Goal: Task Accomplishment & Management: Use online tool/utility

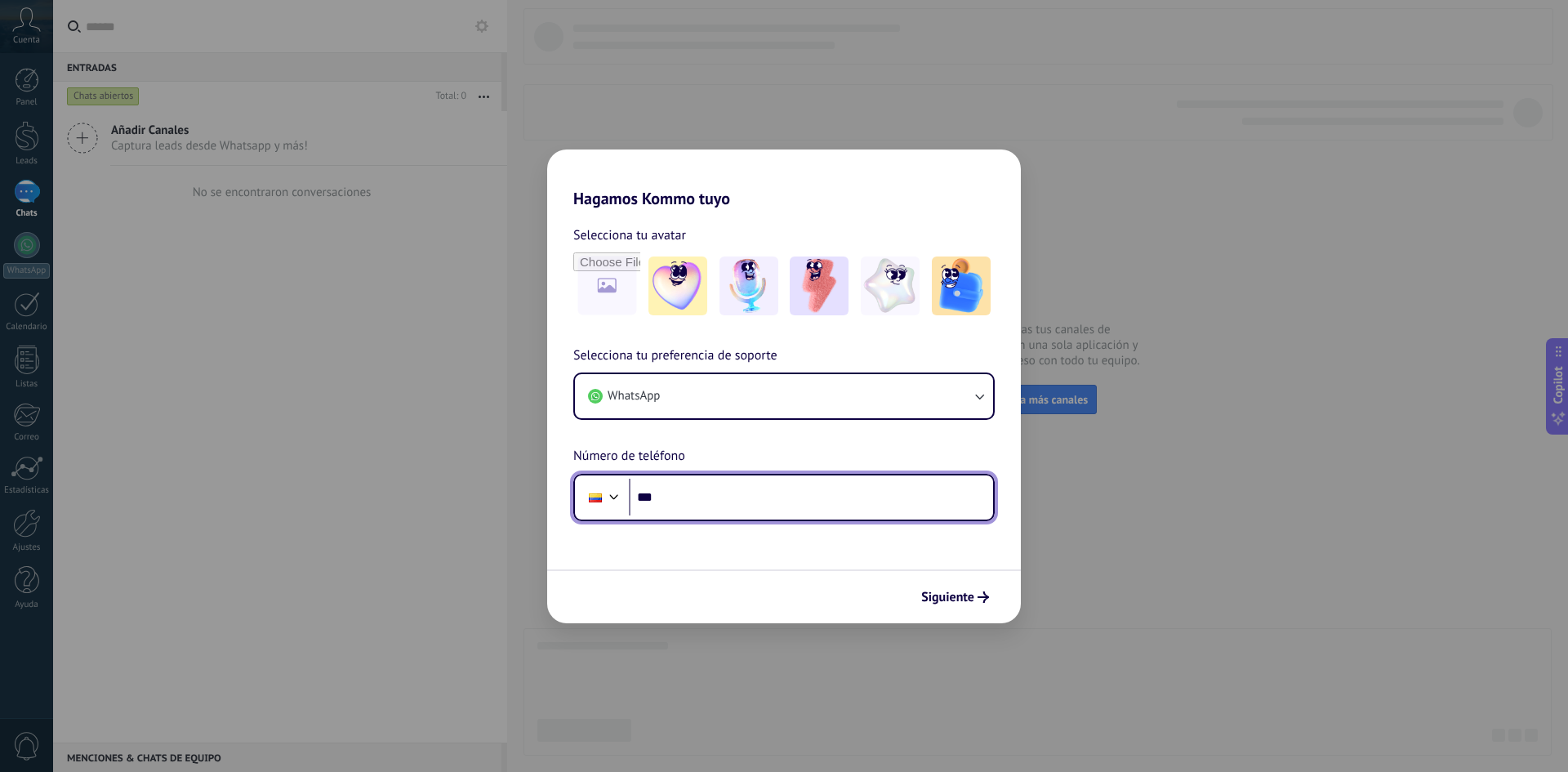
click at [781, 500] on input "***" at bounding box center [811, 498] width 364 height 38
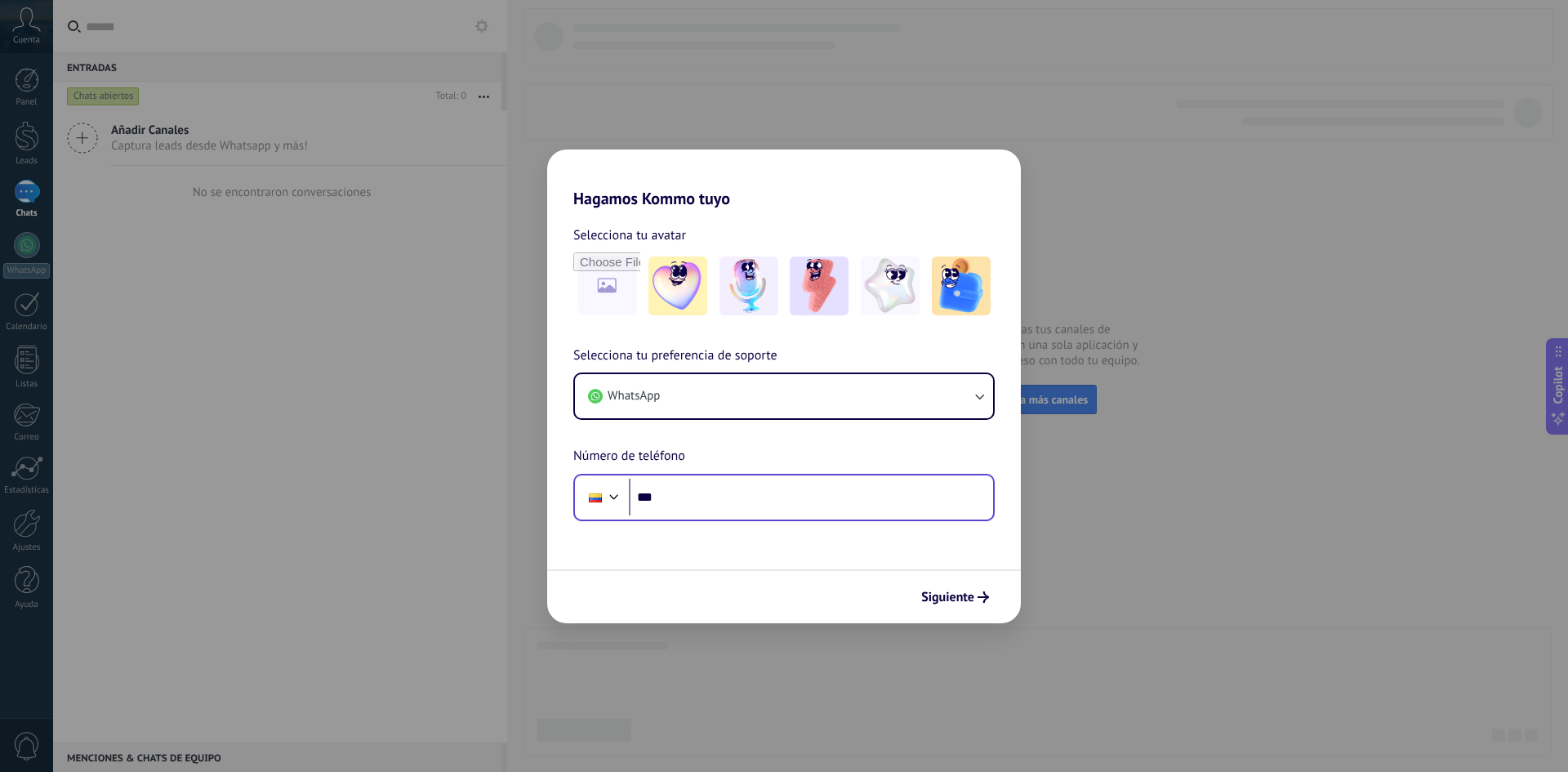
click at [814, 476] on div "Phone ***" at bounding box center [784, 497] width 422 height 47
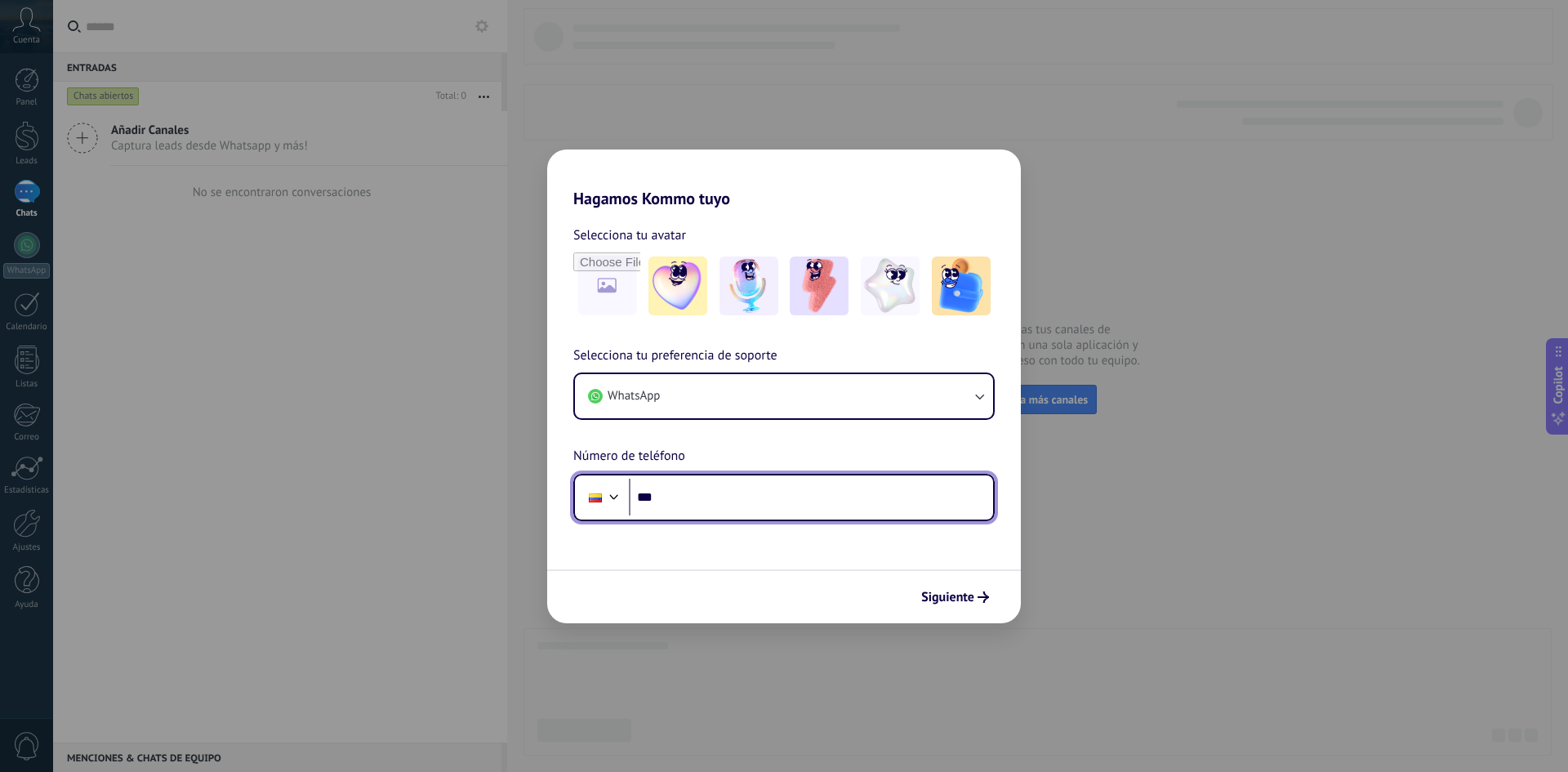
click at [817, 490] on input "***" at bounding box center [811, 498] width 364 height 38
click at [701, 500] on input "**********" at bounding box center [811, 498] width 364 height 38
drag, startPoint x: 709, startPoint y: 500, endPoint x: 719, endPoint y: 500, distance: 10.0
click at [715, 500] on input "**********" at bounding box center [811, 498] width 364 height 38
click at [724, 499] on input "**********" at bounding box center [811, 498] width 364 height 38
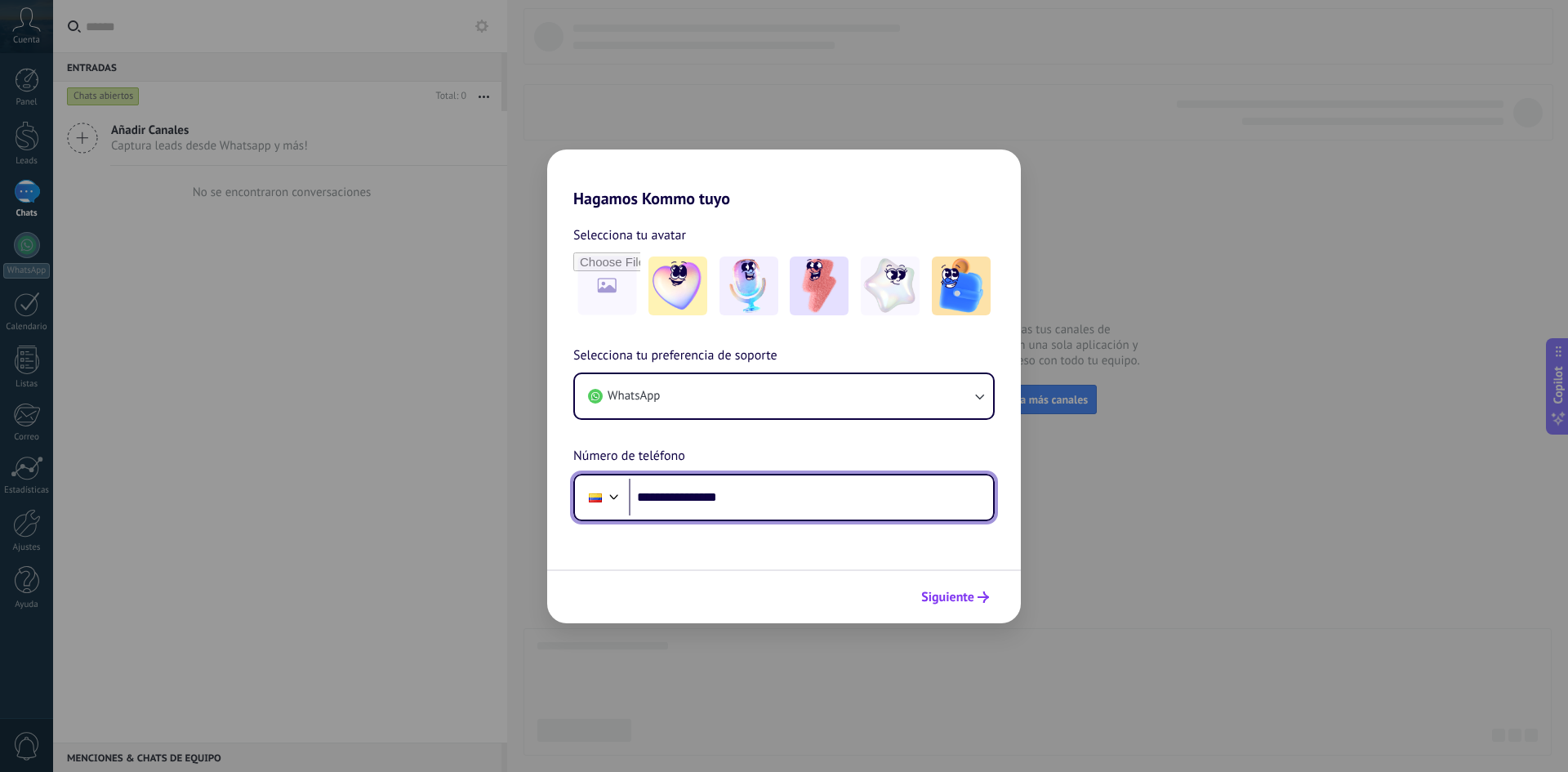
type input "**********"
click at [965, 603] on span "Siguiente" at bounding box center [947, 597] width 53 height 11
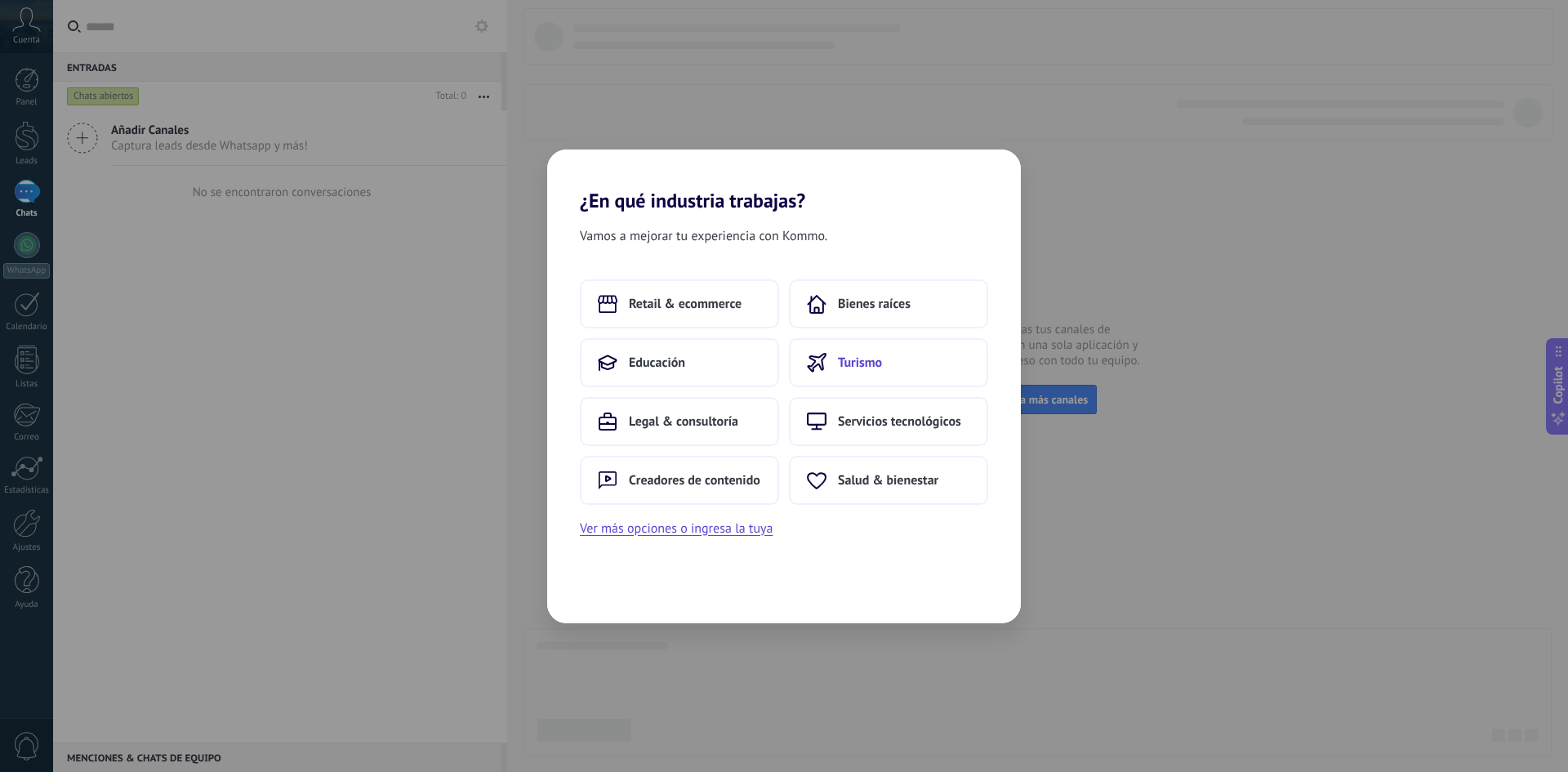
click at [811, 371] on icon at bounding box center [816, 362] width 20 height 20
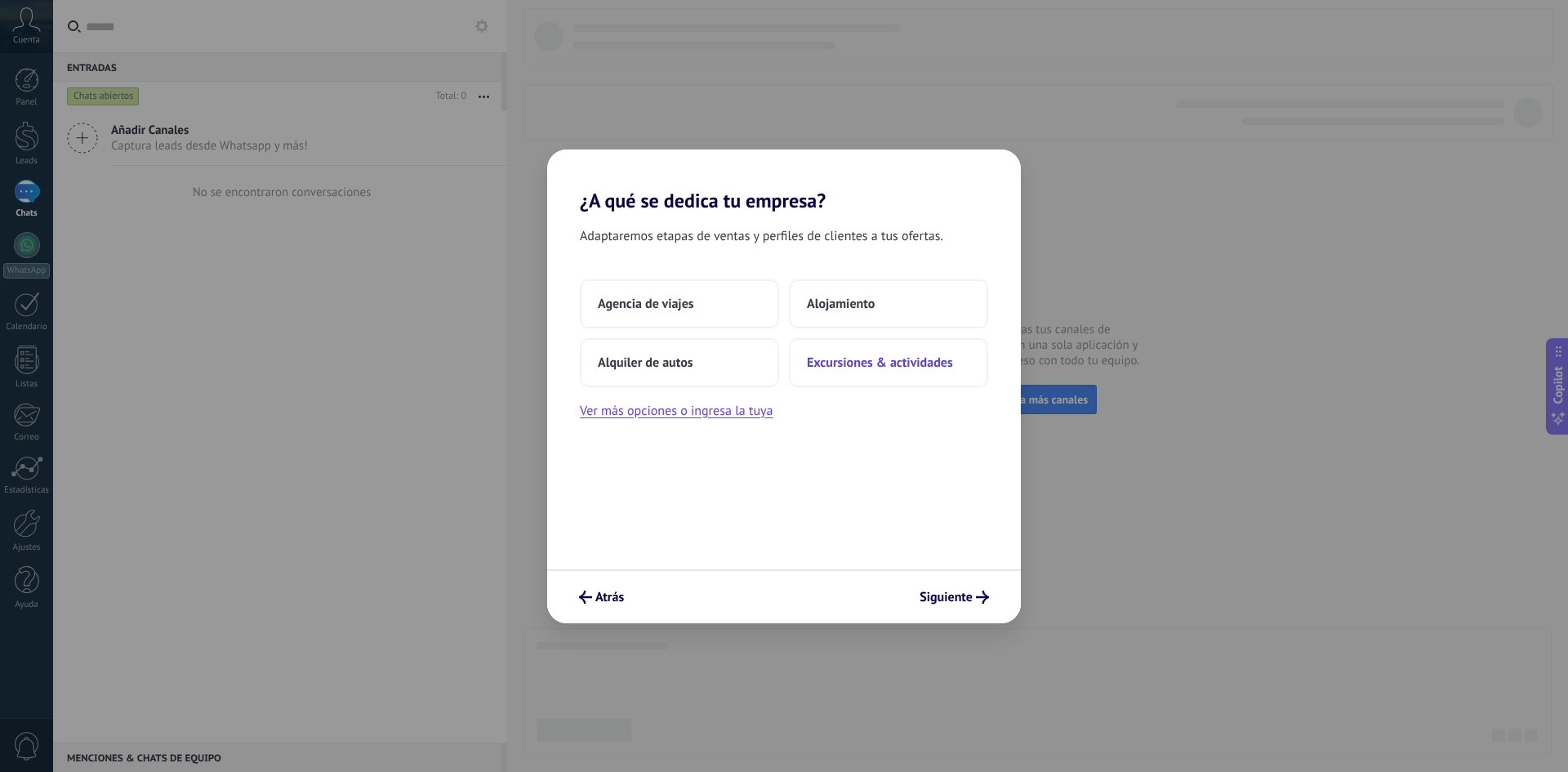
click at [815, 371] on button "Excursiones & actividades" at bounding box center [888, 362] width 199 height 49
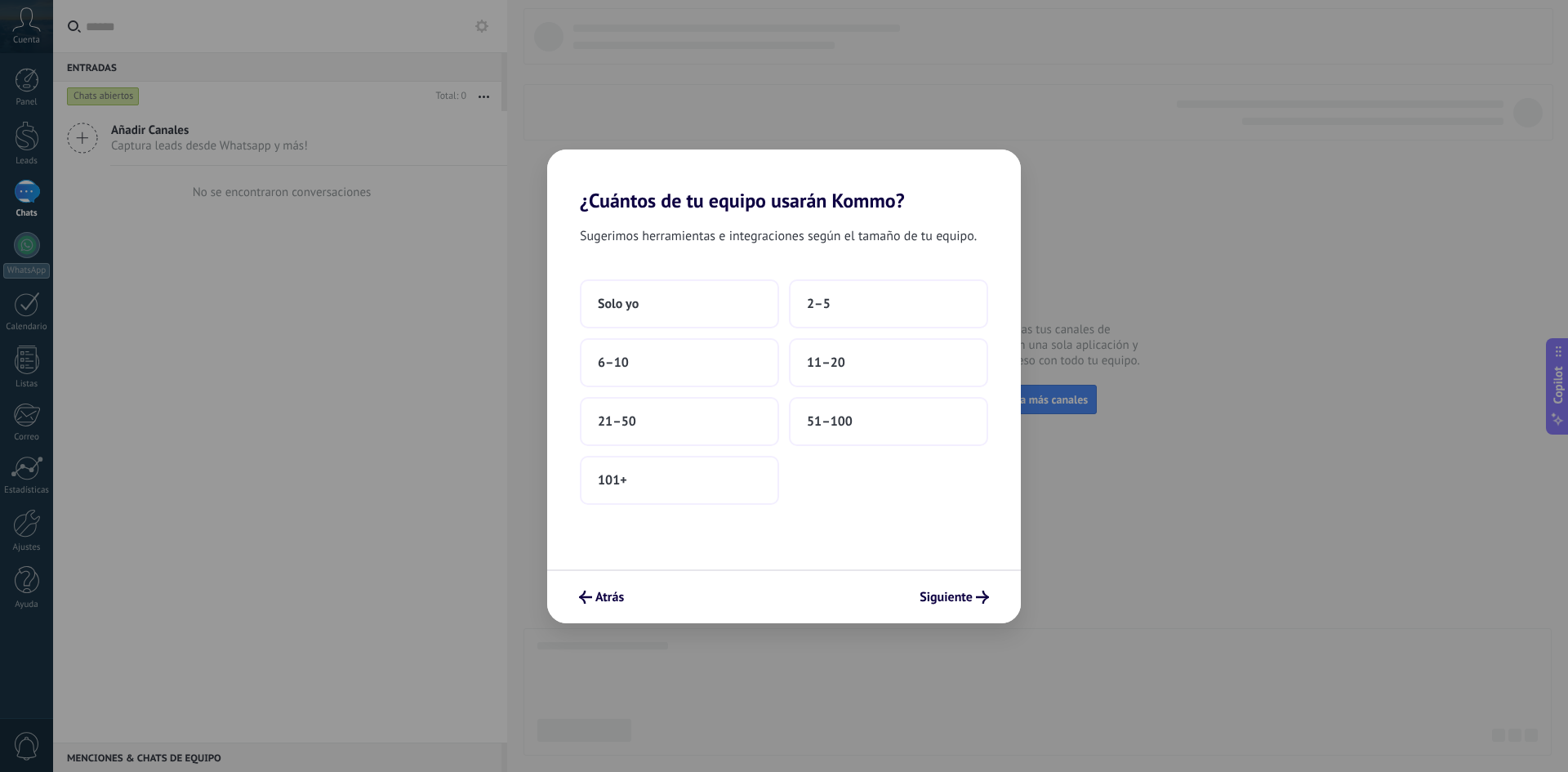
click at [815, 371] on button "11–20" at bounding box center [888, 362] width 199 height 49
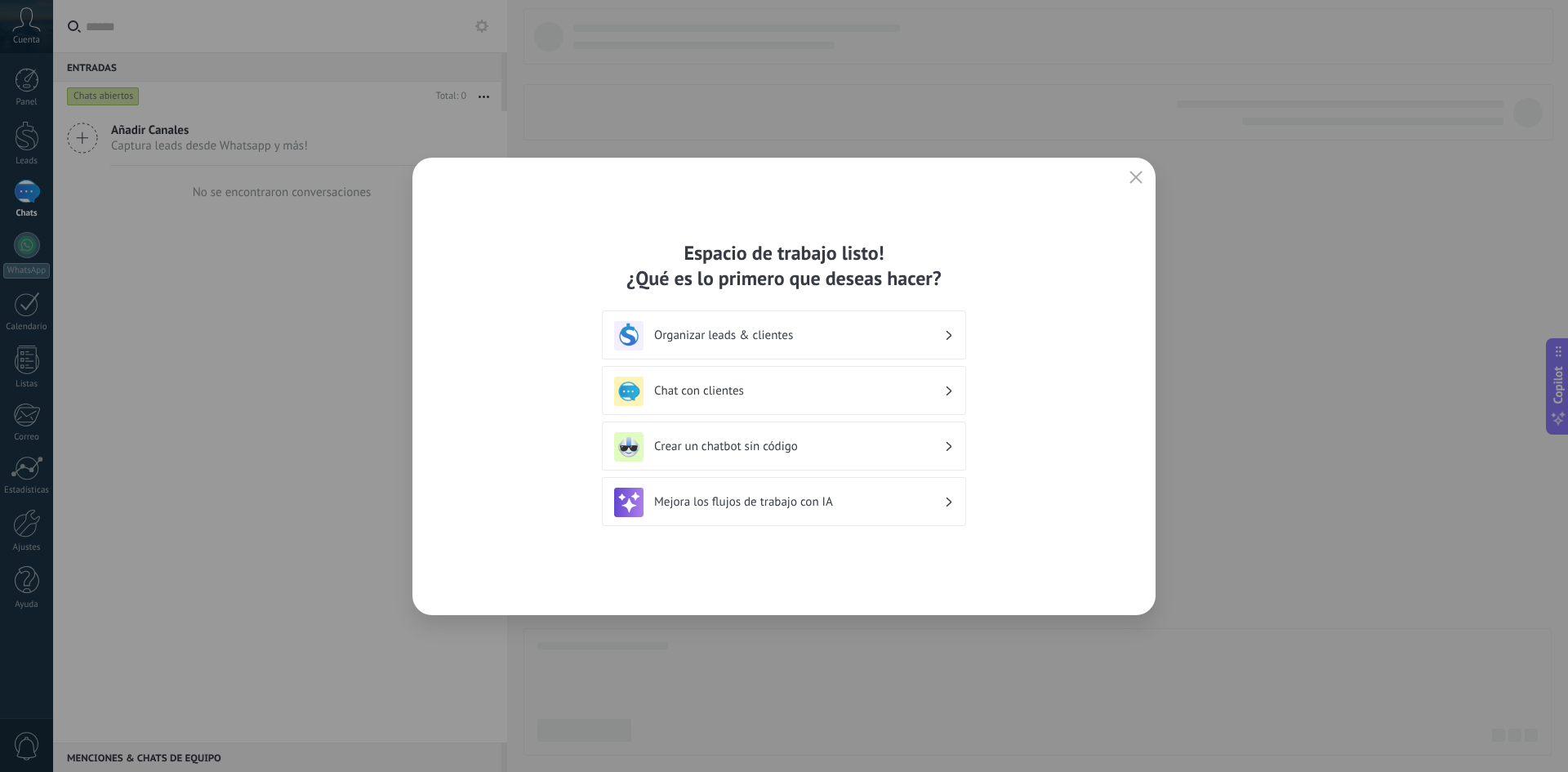
click at [778, 390] on h3 "Chat con clientes" at bounding box center [799, 391] width 290 height 15
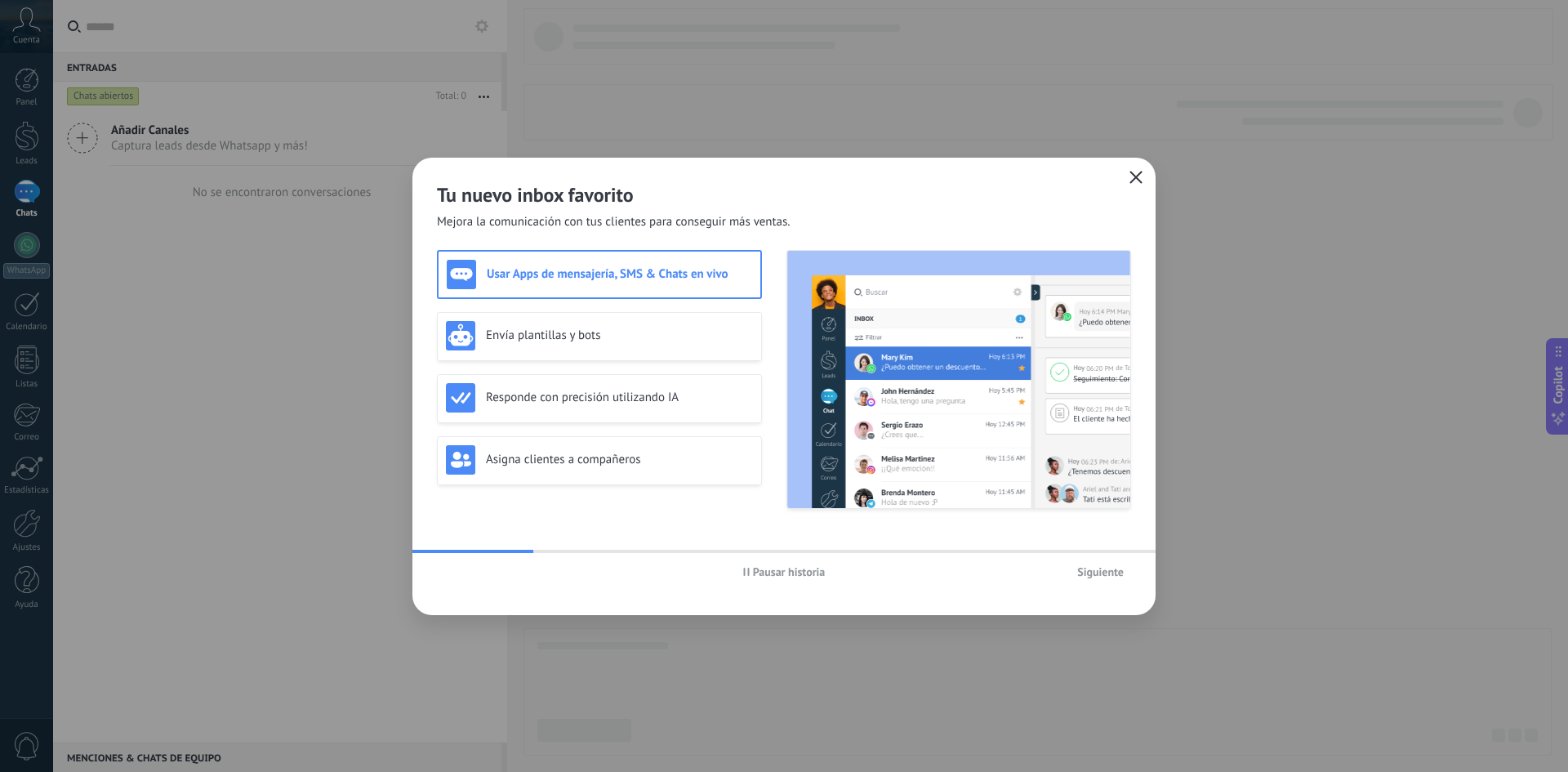
click at [1140, 171] on icon "button" at bounding box center [1135, 177] width 13 height 13
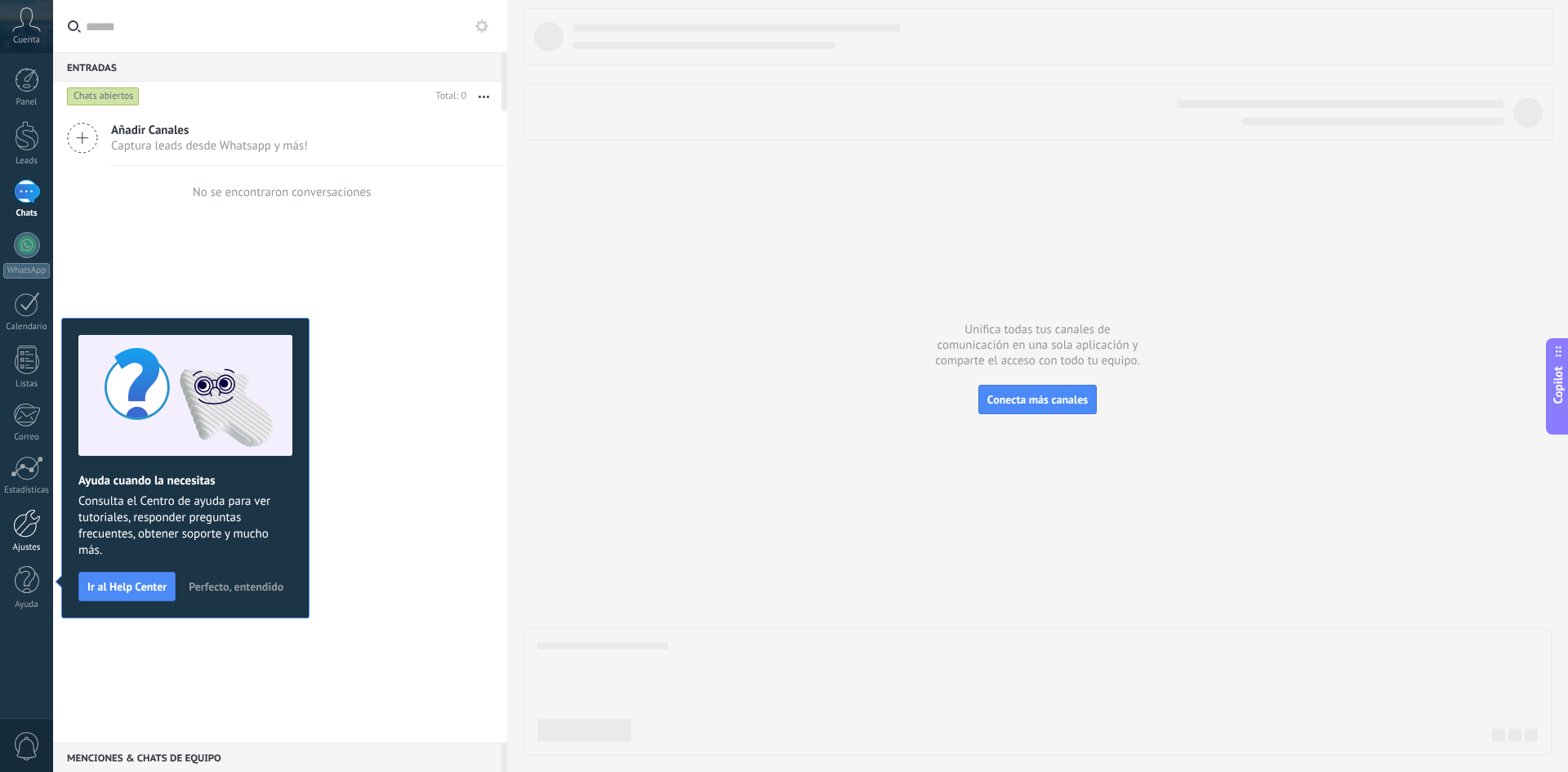
click at [36, 527] on div at bounding box center [26, 523] width 28 height 28
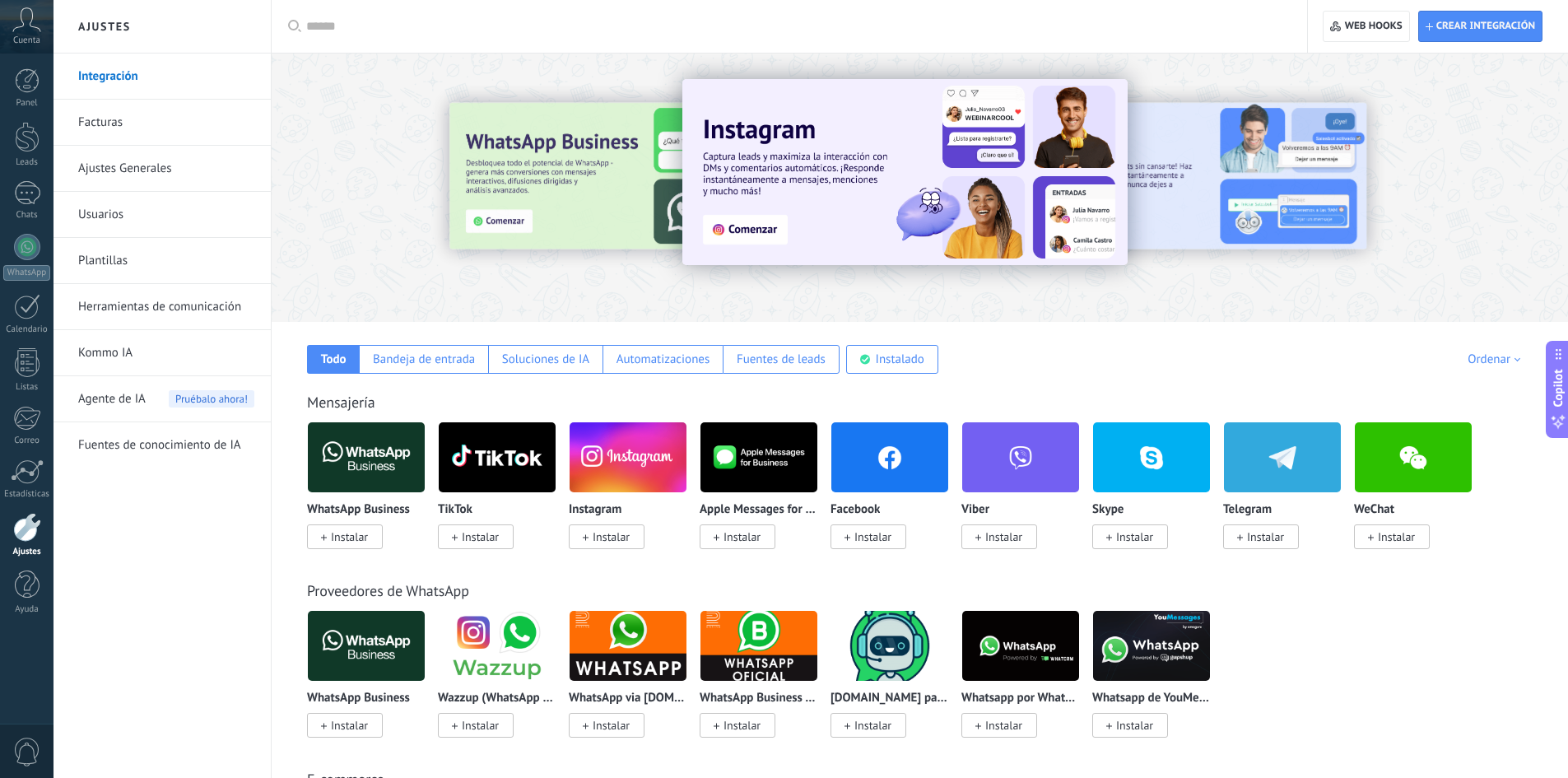
click at [385, 33] on input "text" at bounding box center [795, 27] width 978 height 17
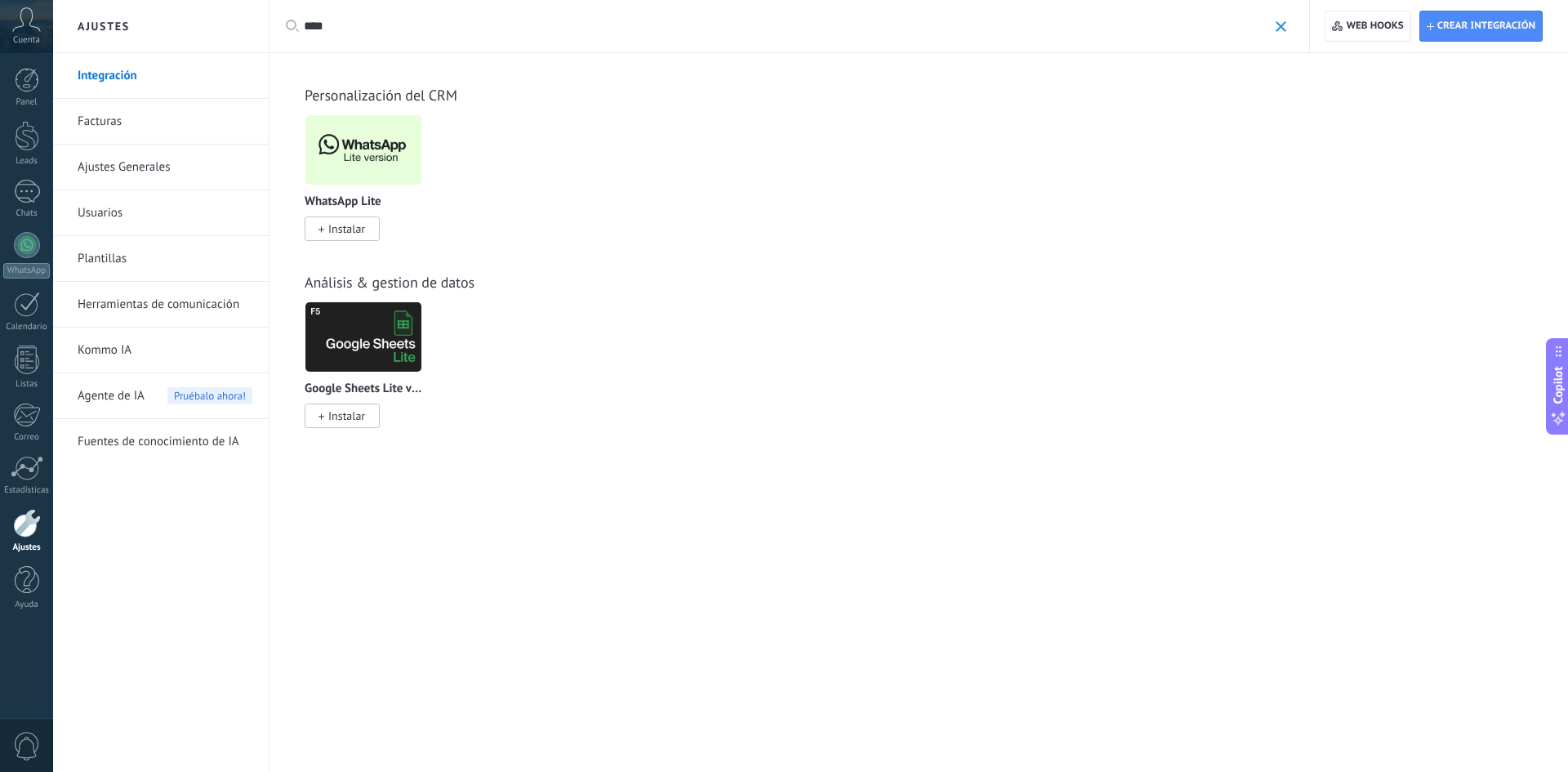
type input "****"
click at [353, 215] on div "WhatsApp Lite Instalar" at bounding box center [364, 216] width 118 height 42
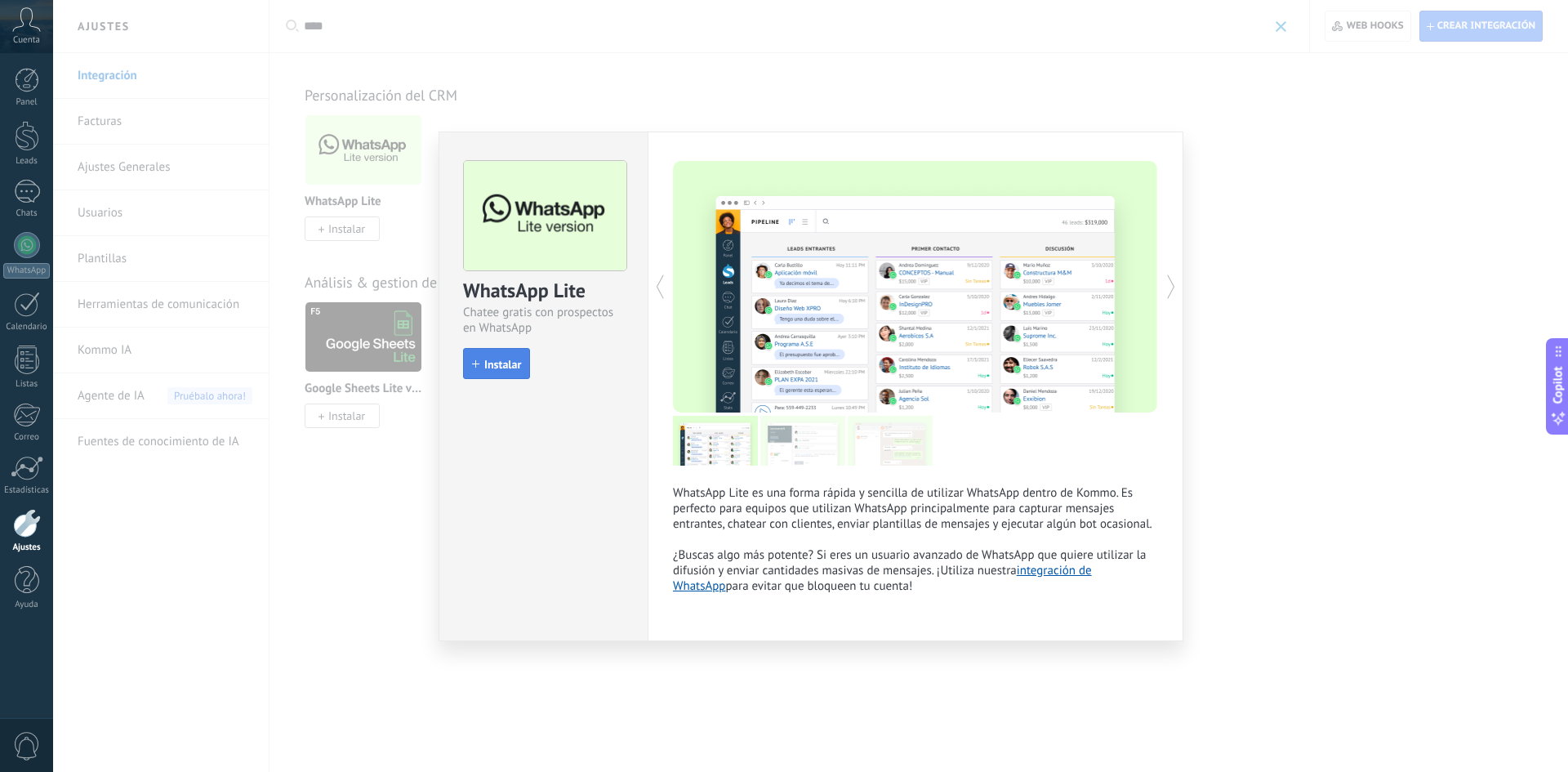
click at [513, 361] on span "Instalar" at bounding box center [502, 364] width 37 height 11
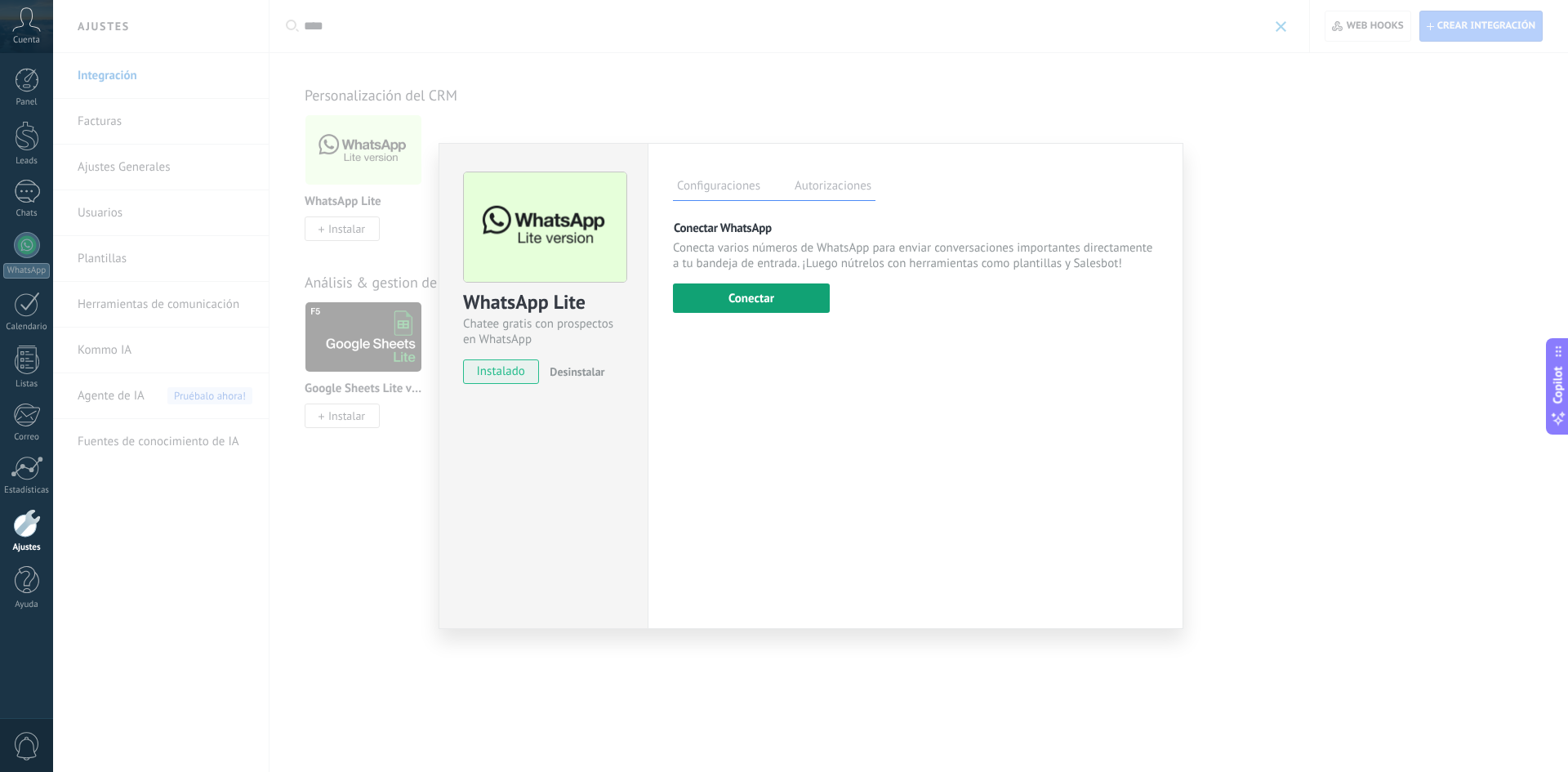
click at [766, 304] on button "Conectar" at bounding box center [751, 298] width 157 height 29
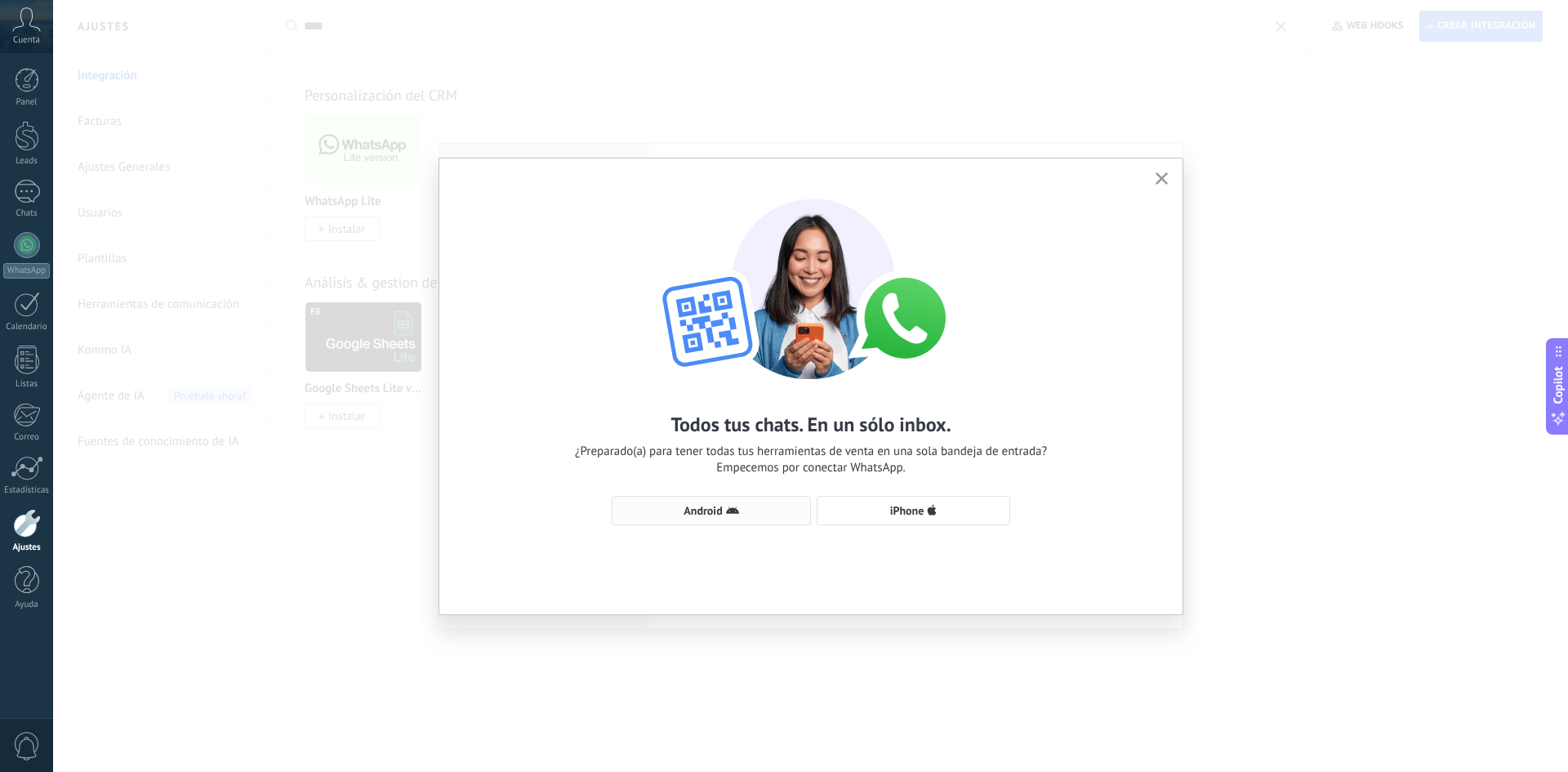
click at [739, 503] on button "Android" at bounding box center [711, 511] width 199 height 29
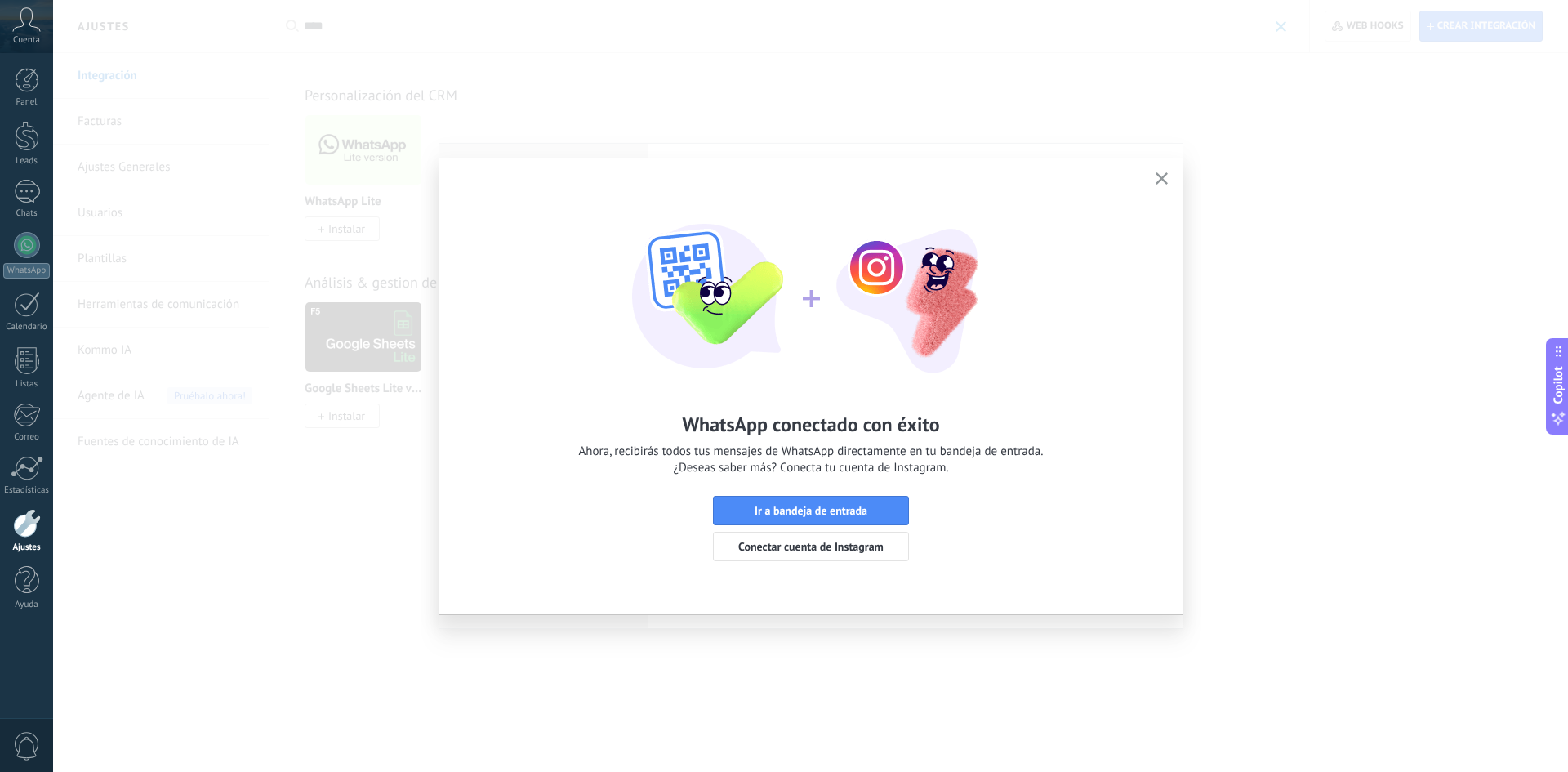
click at [1163, 178] on use "button" at bounding box center [1162, 178] width 12 height 12
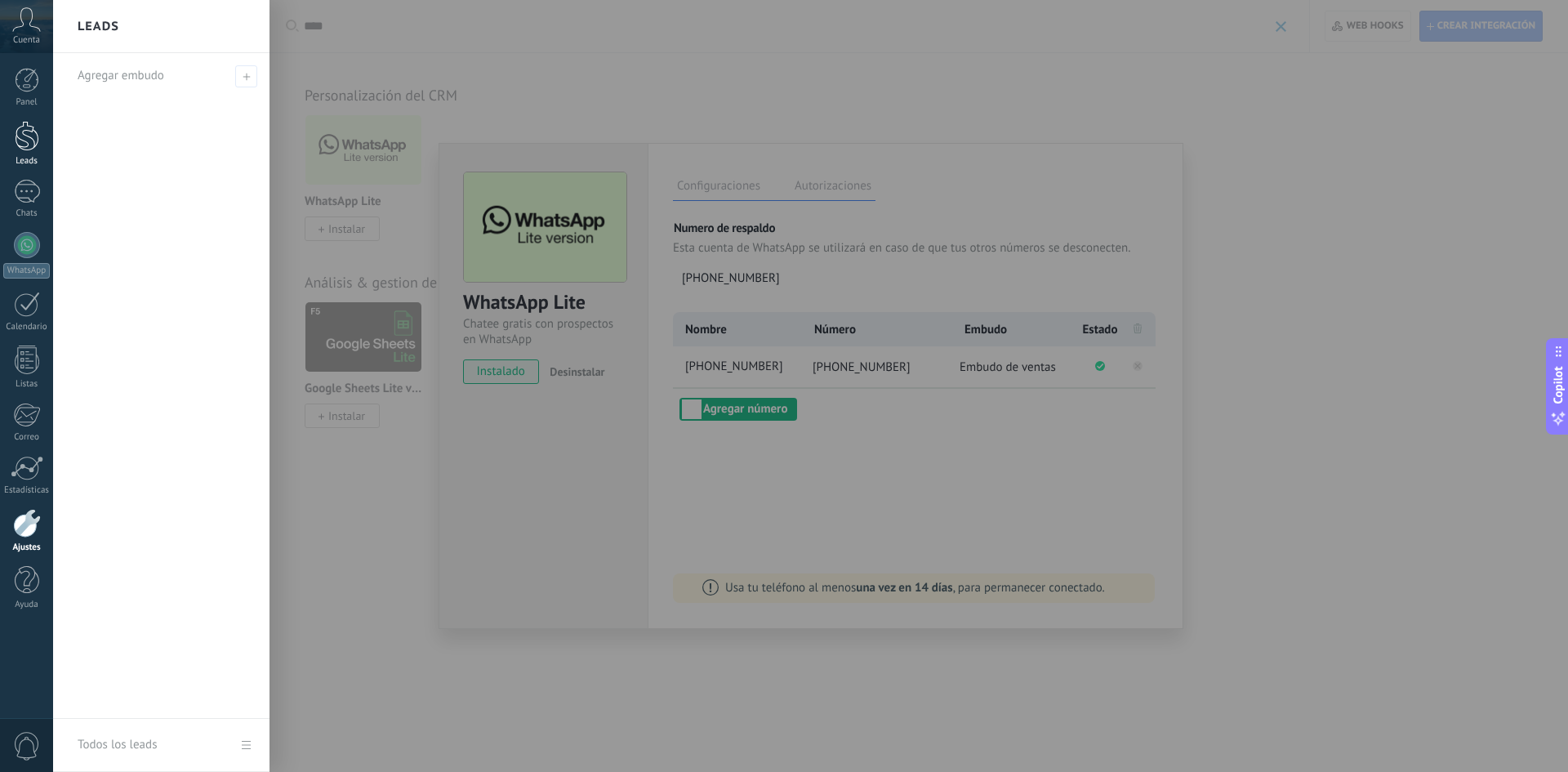
click at [31, 145] on div at bounding box center [26, 136] width 25 height 30
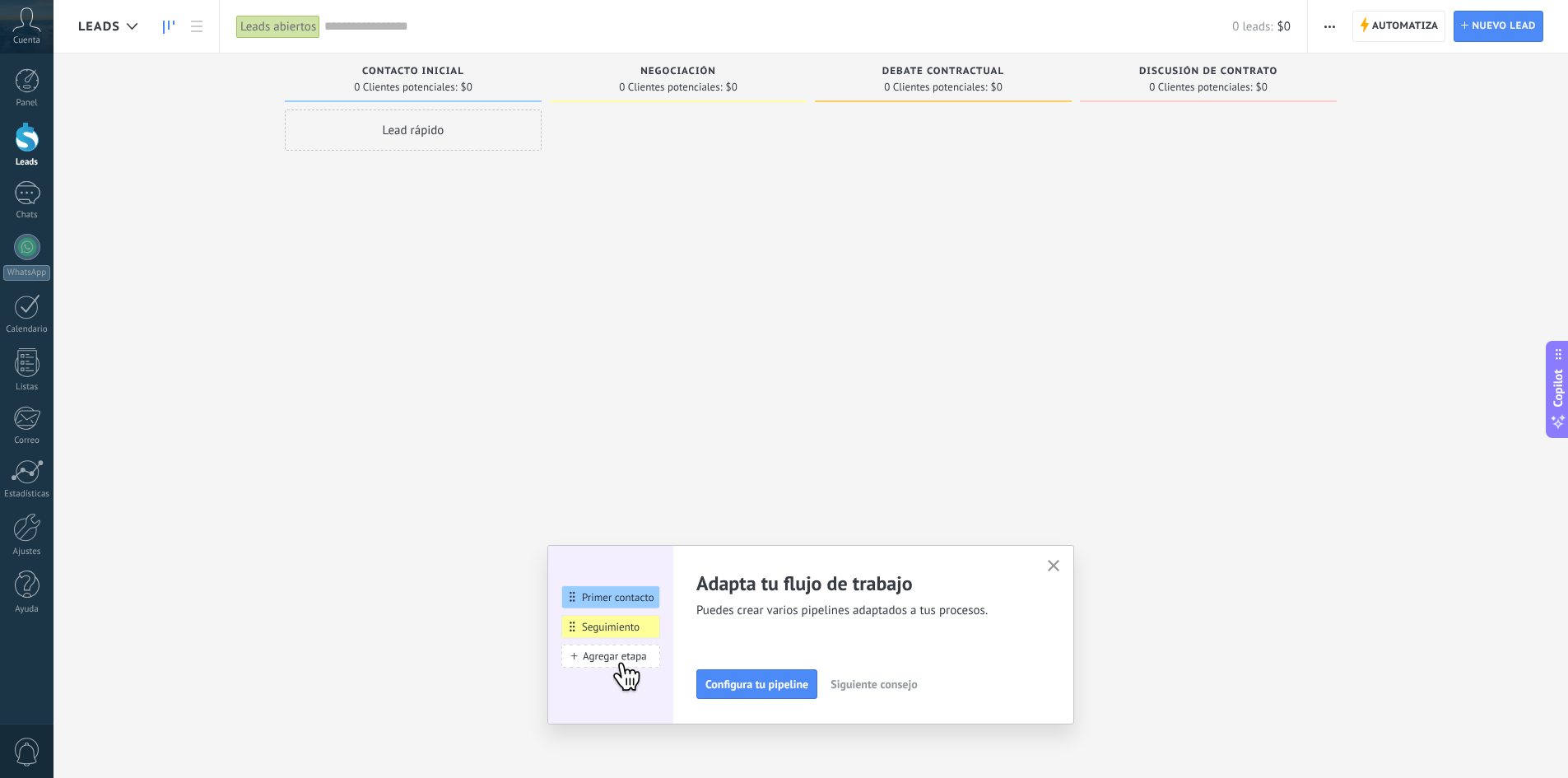
click at [22, 147] on div at bounding box center [27, 137] width 25 height 30
click at [28, 200] on div at bounding box center [27, 193] width 27 height 24
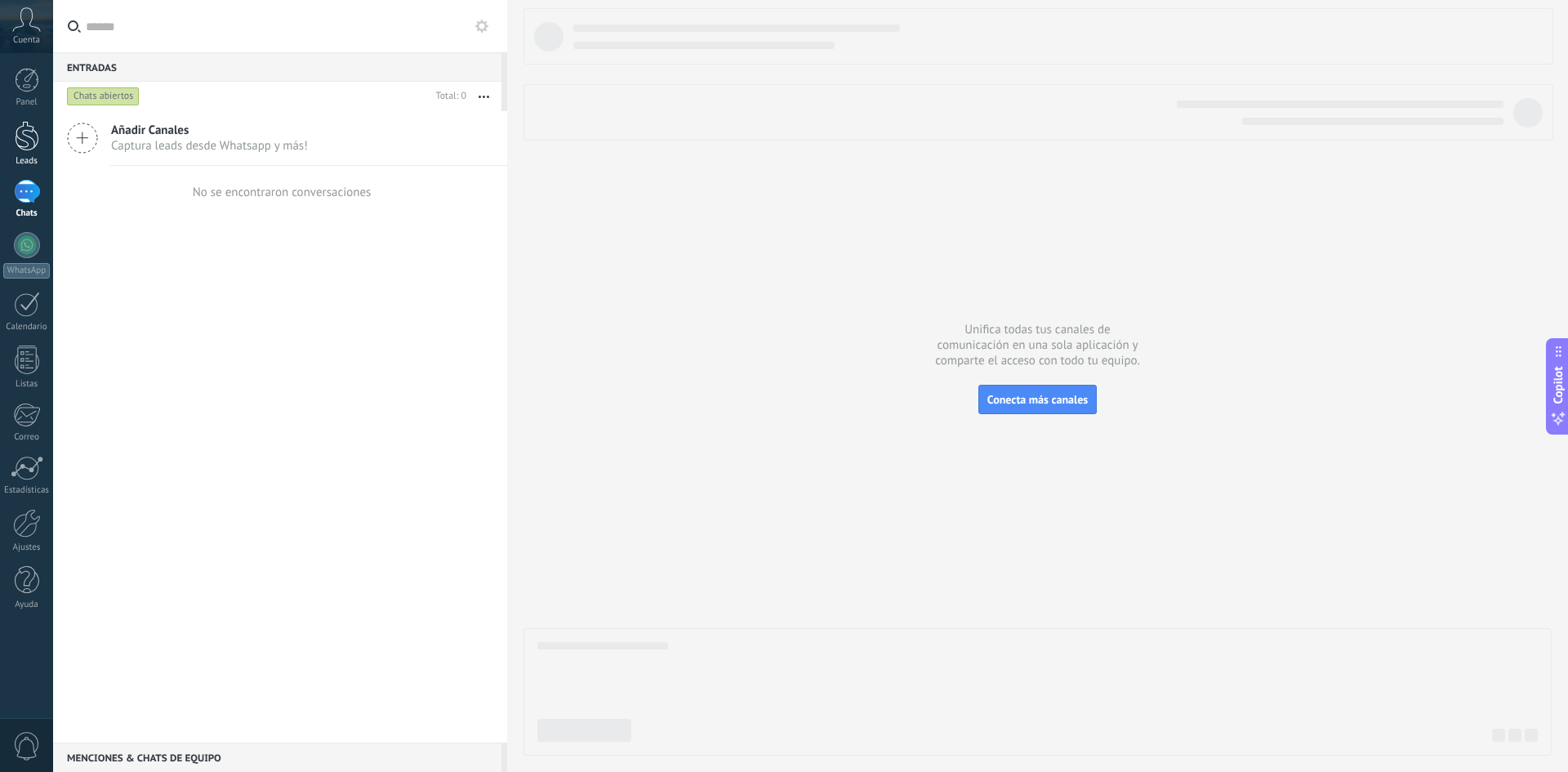
click at [30, 148] on div at bounding box center [26, 136] width 25 height 30
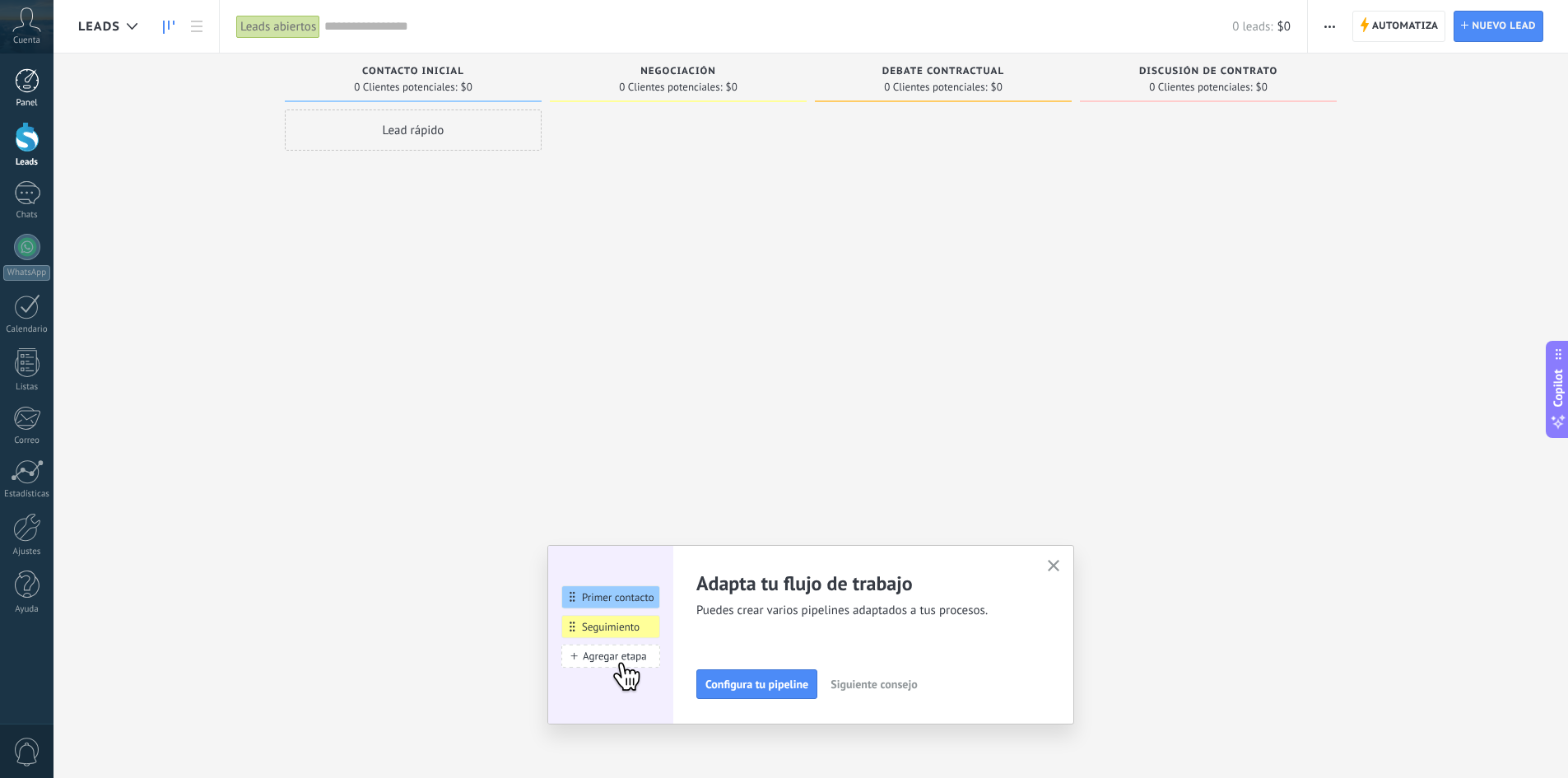
click at [27, 91] on div at bounding box center [27, 80] width 25 height 25
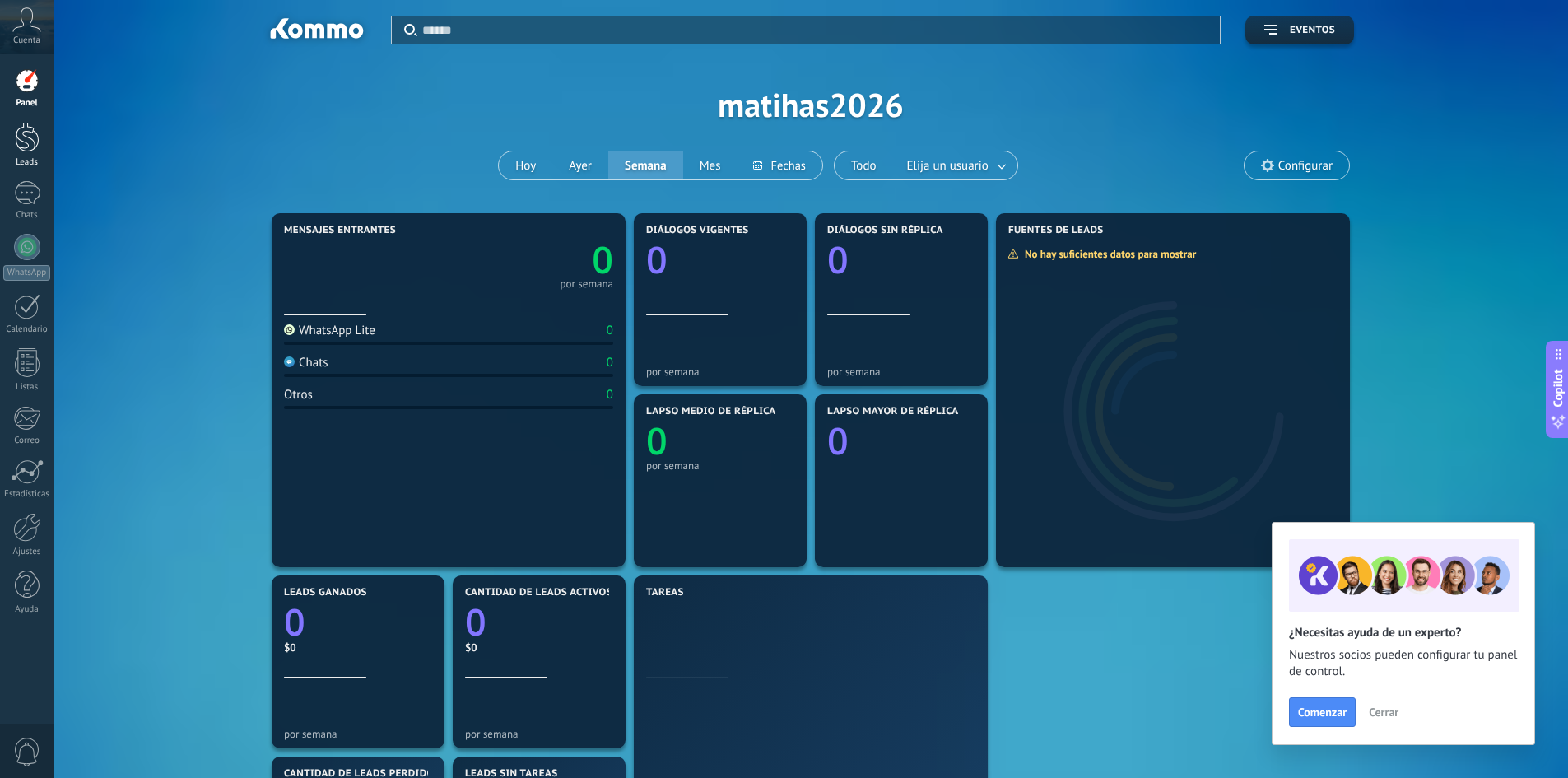
click at [20, 129] on div at bounding box center [27, 137] width 25 height 30
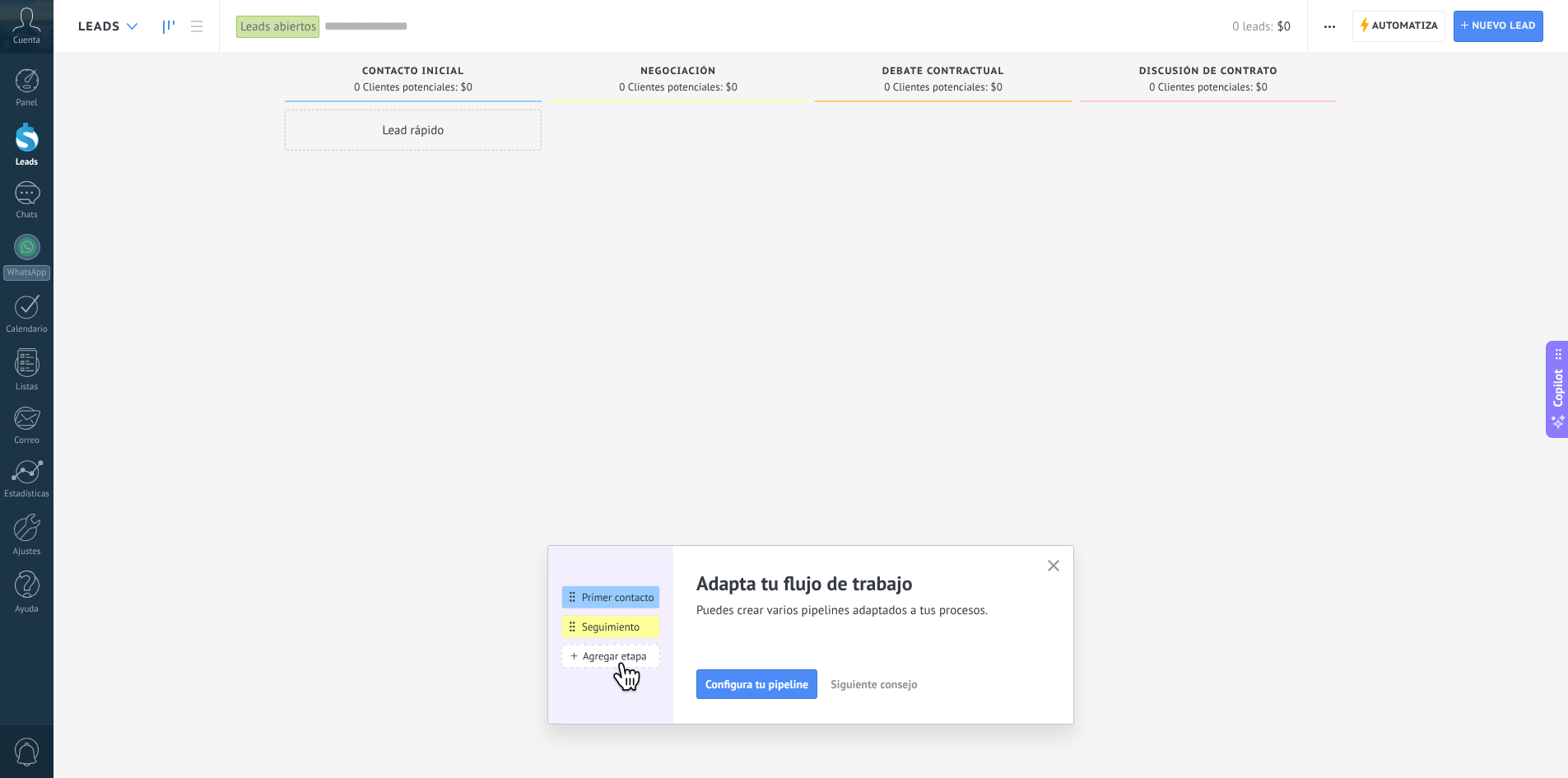
click at [132, 25] on icon at bounding box center [132, 27] width 10 height 7
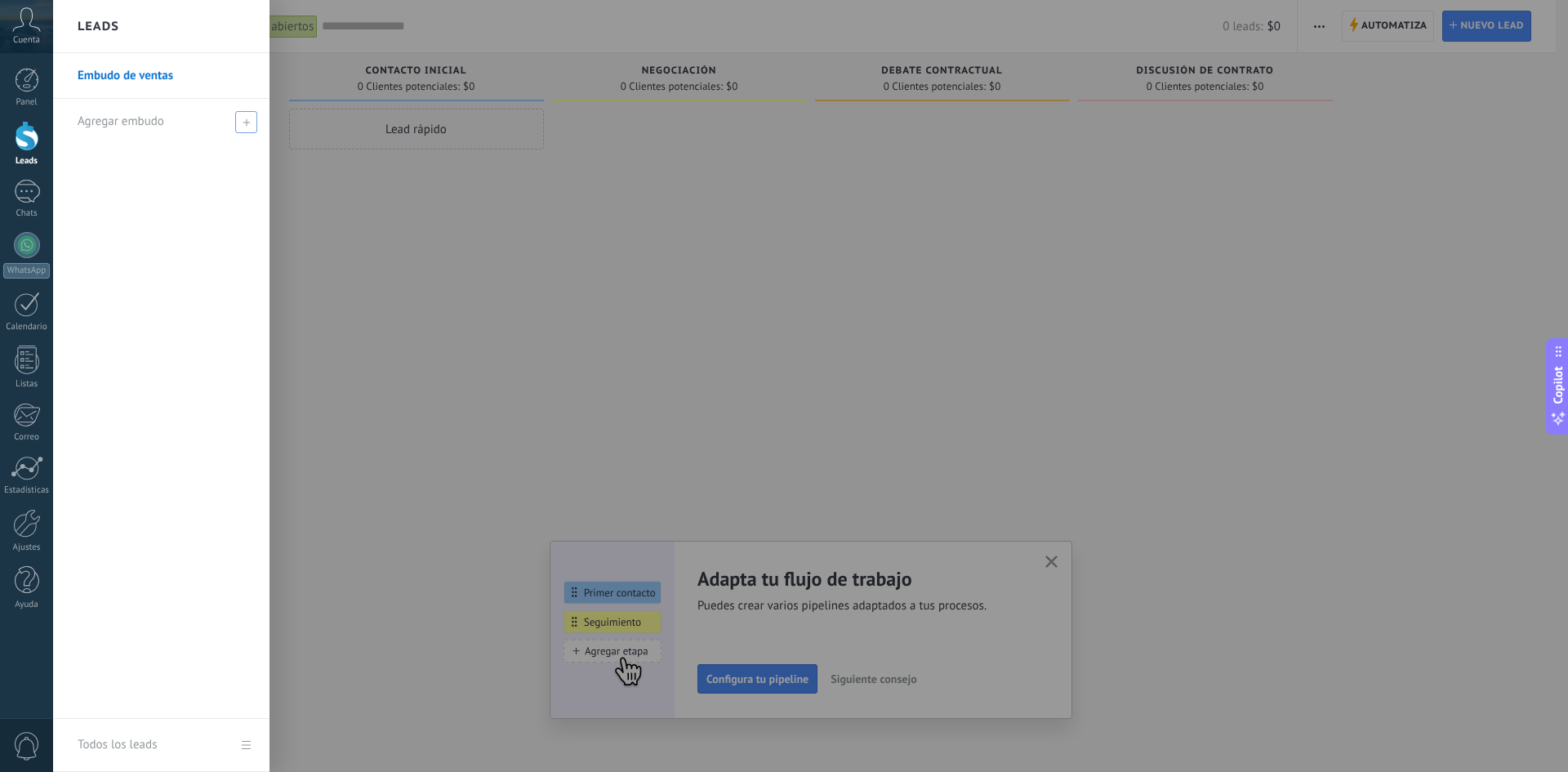
click at [247, 132] on div "Agregar embudo" at bounding box center [166, 121] width 176 height 45
click at [158, 116] on input "text" at bounding box center [154, 121] width 154 height 26
type input "**********"
click at [242, 124] on span at bounding box center [248, 121] width 15 height 11
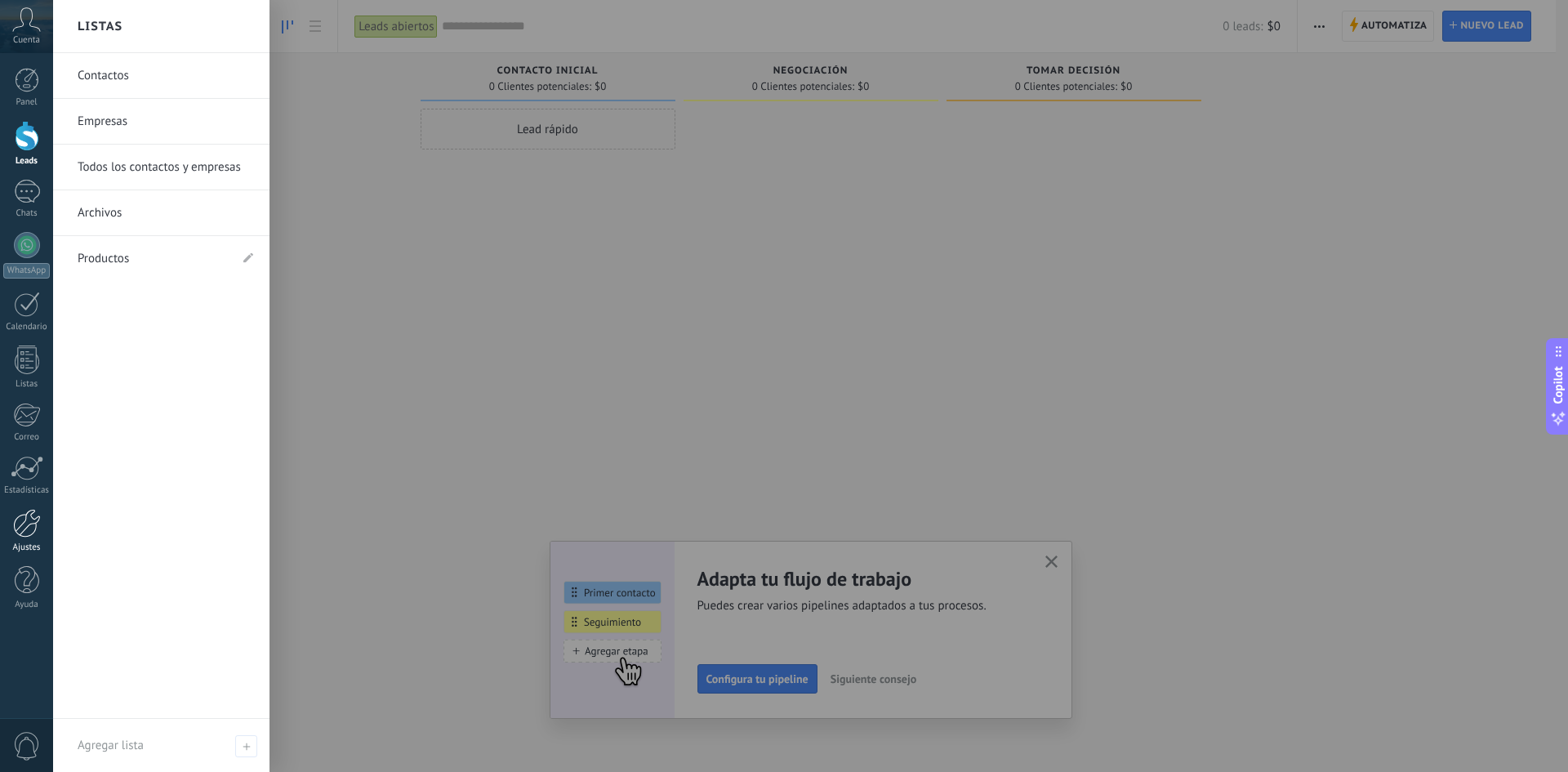
click at [30, 537] on link "Ajustes" at bounding box center [26, 531] width 53 height 44
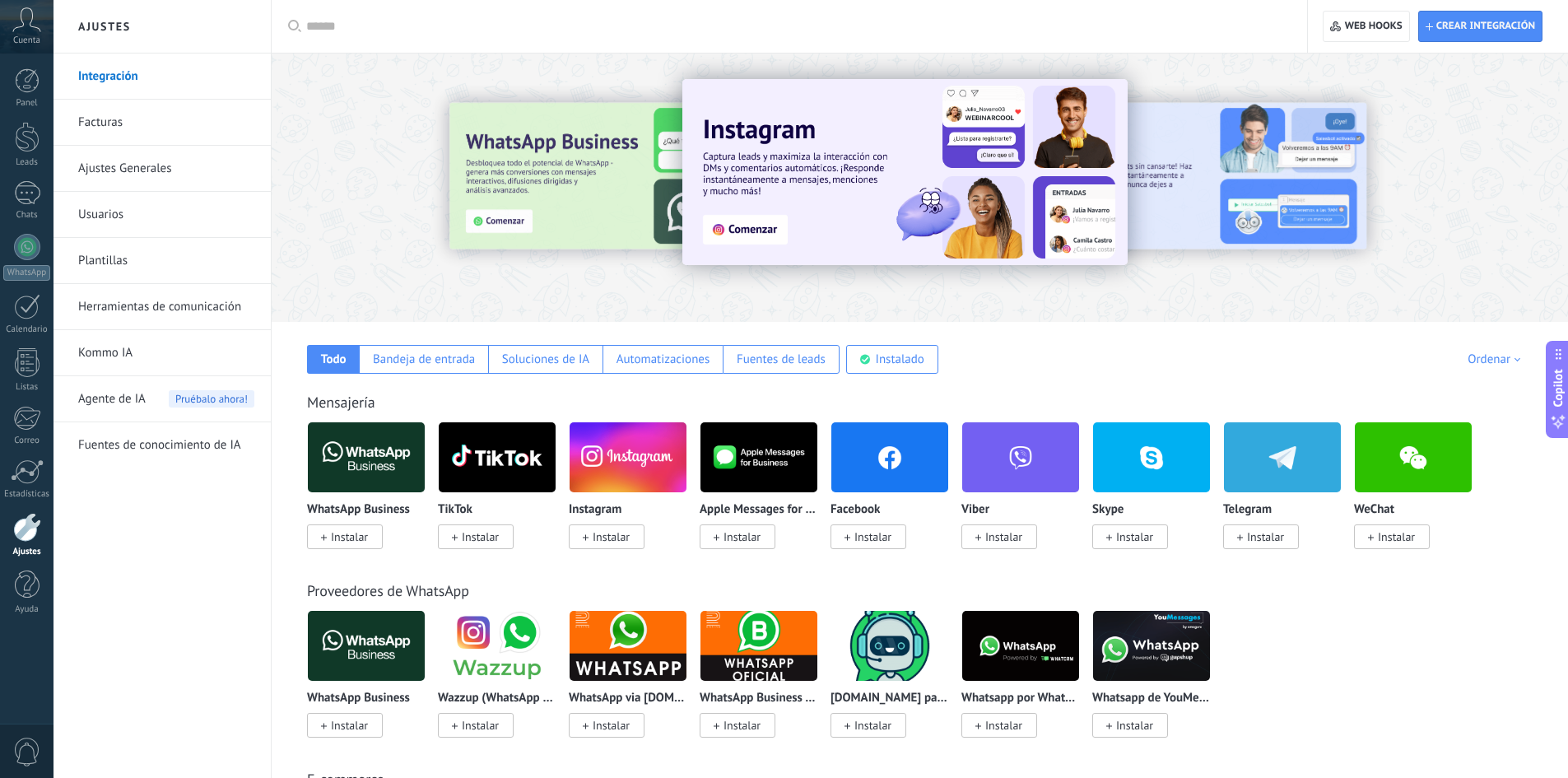
click at [180, 306] on link "Herramientas de comunicación" at bounding box center [166, 307] width 176 height 46
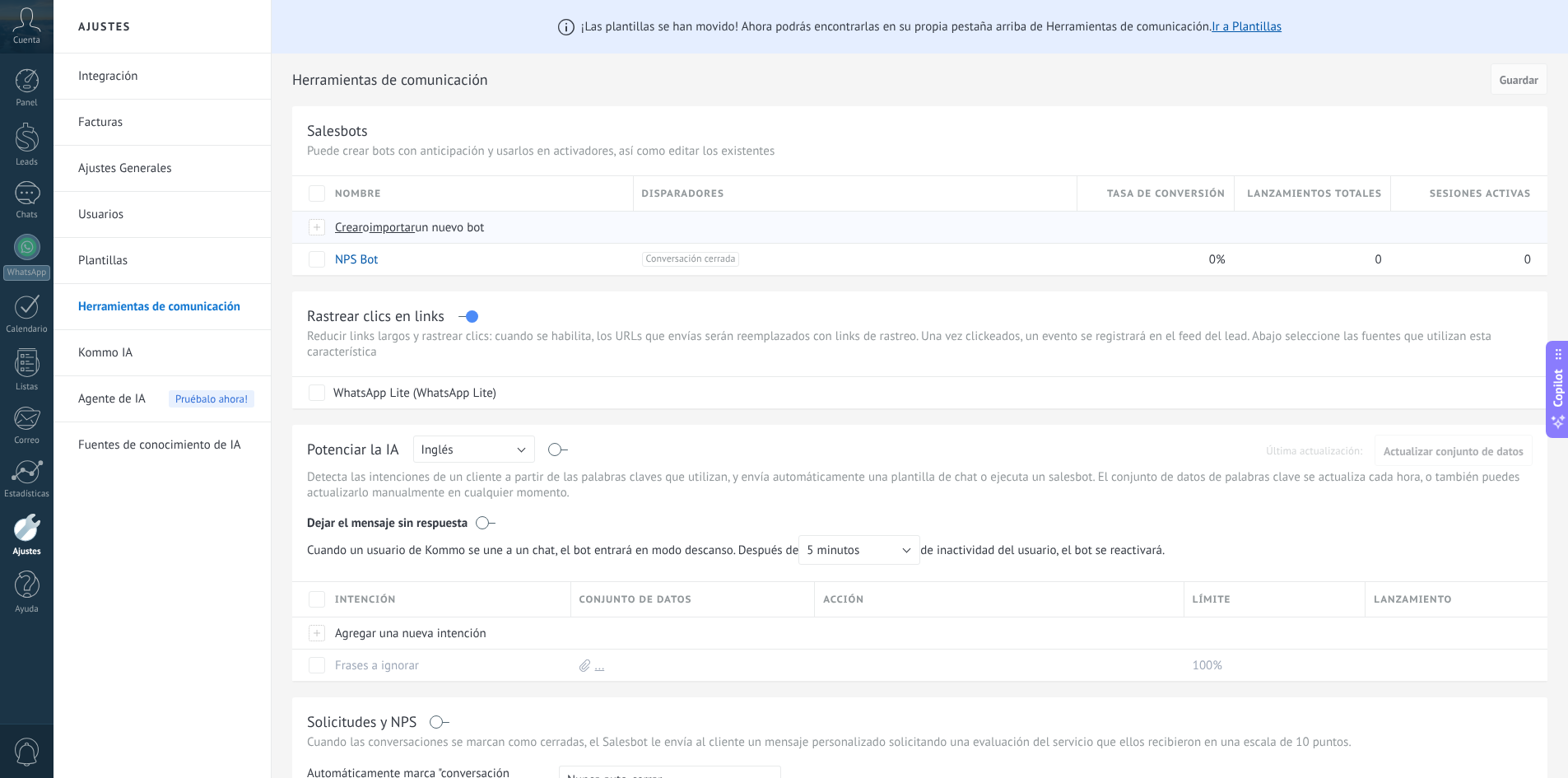
click at [356, 223] on span "Crear" at bounding box center [349, 227] width 28 height 15
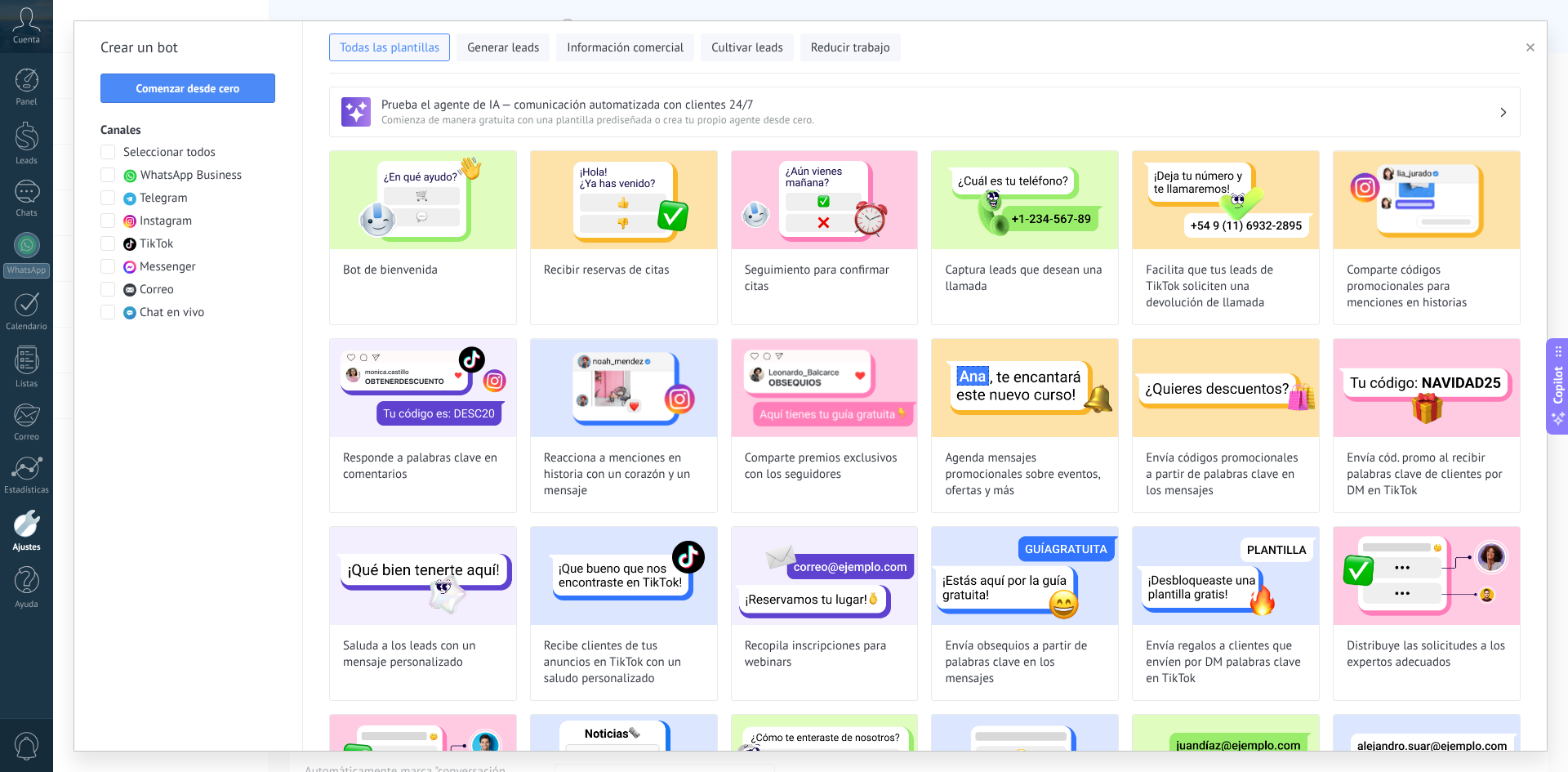
type input "**********"
click at [227, 94] on span "Comenzar desde cero" at bounding box center [188, 88] width 103 height 11
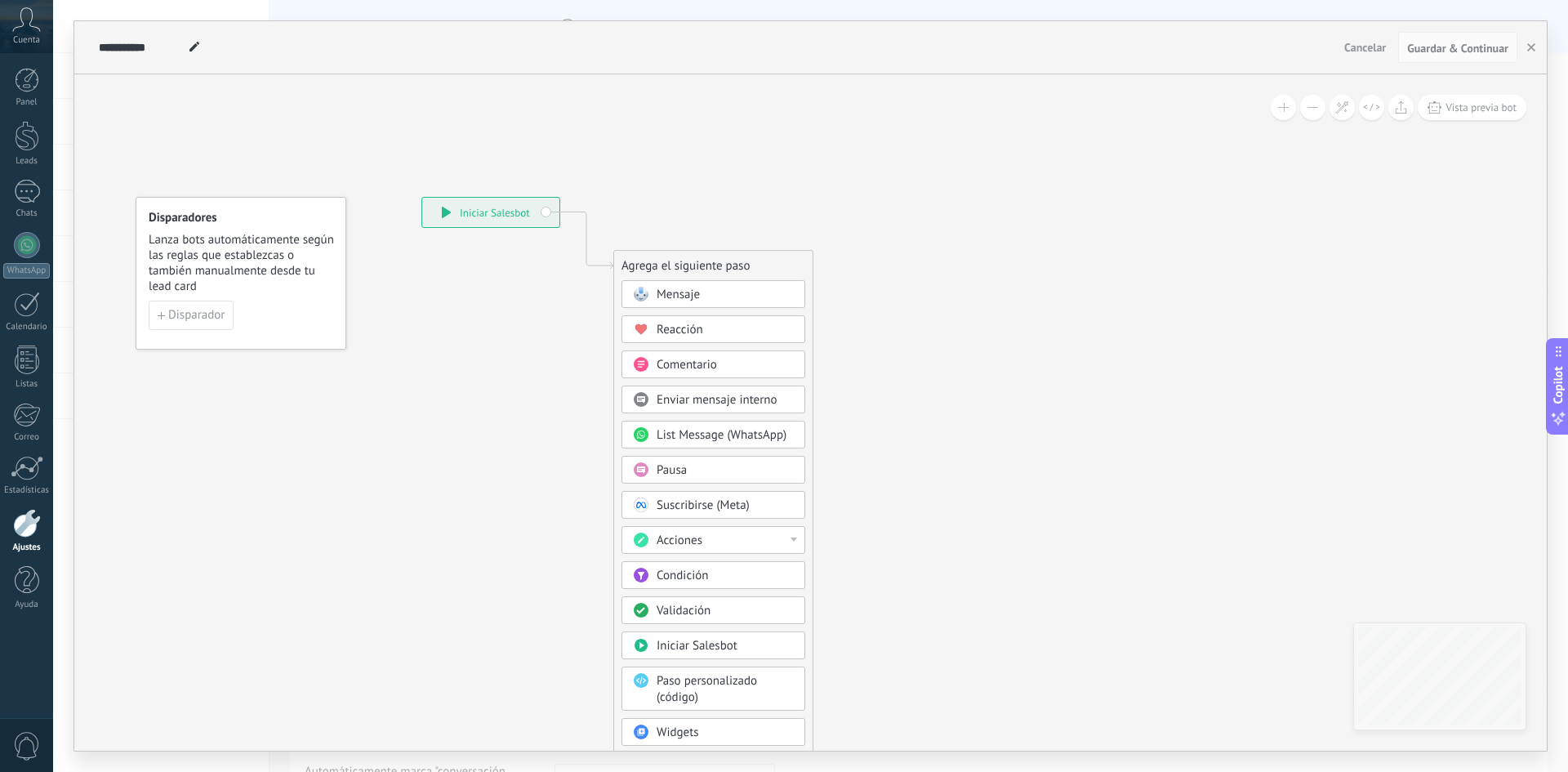
click at [701, 472] on div "Pausa" at bounding box center [725, 470] width 137 height 16
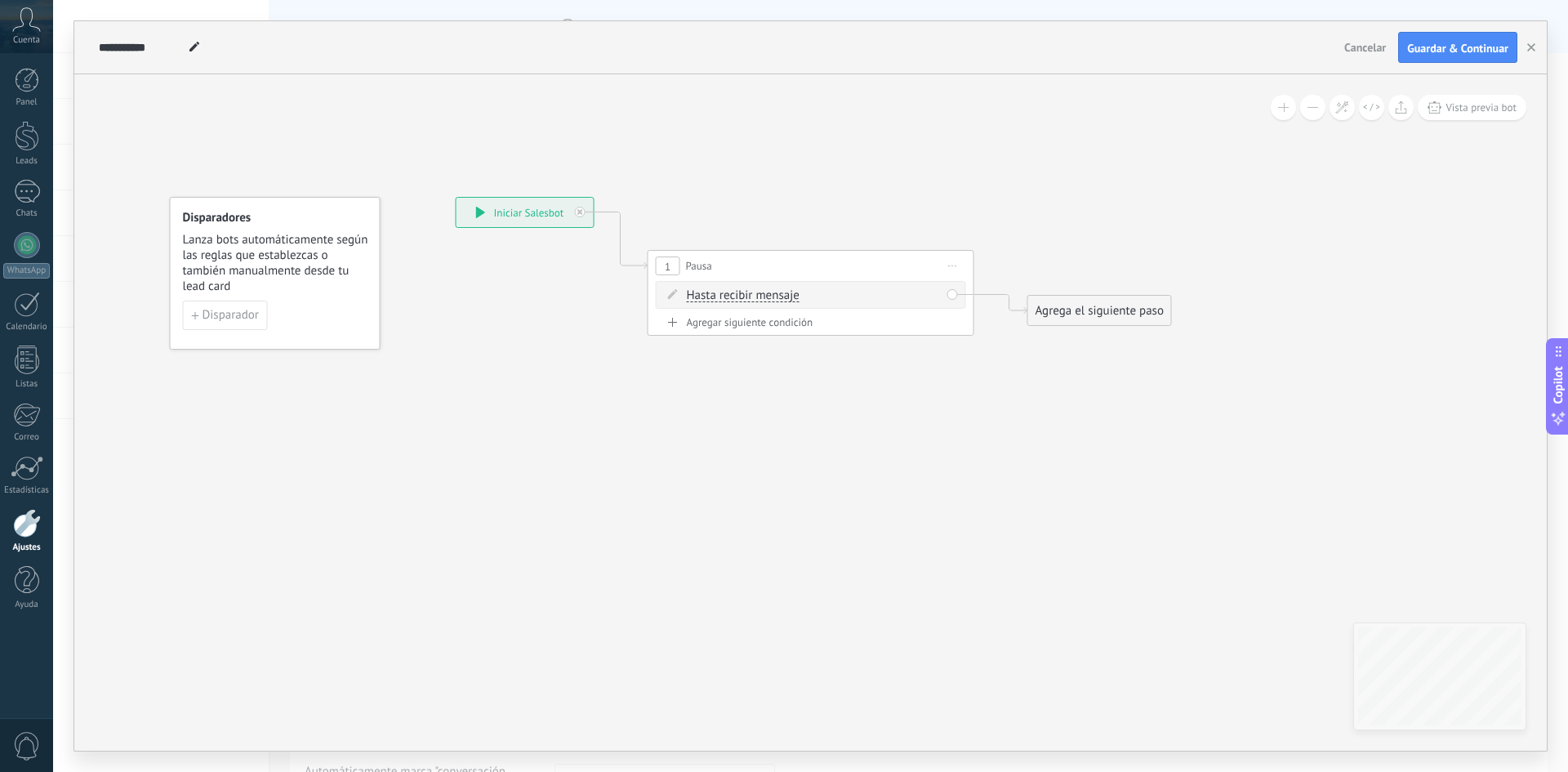
click at [782, 292] on span "Hasta recibir mensaje" at bounding box center [743, 295] width 113 height 13
click at [782, 292] on button "Hasta recibir mensaje" at bounding box center [780, 295] width 204 height 29
click at [747, 327] on span "Temporizador" at bounding box center [767, 325] width 198 height 16
click at [812, 297] on input "*" at bounding box center [807, 296] width 8 height 13
type input "*"
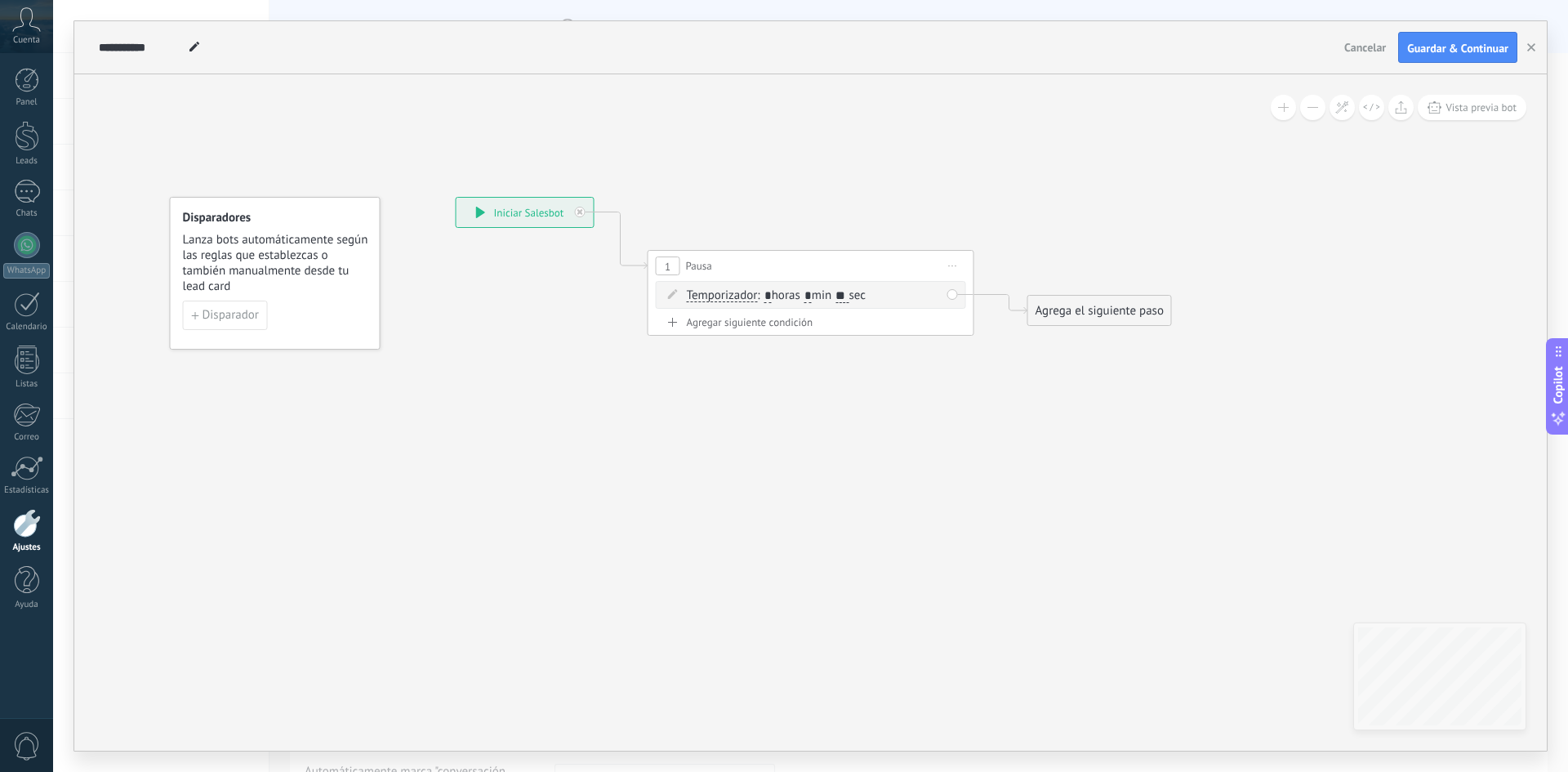
type input "**"
click at [1101, 317] on div "Agrega el siguiente paso" at bounding box center [1099, 311] width 143 height 27
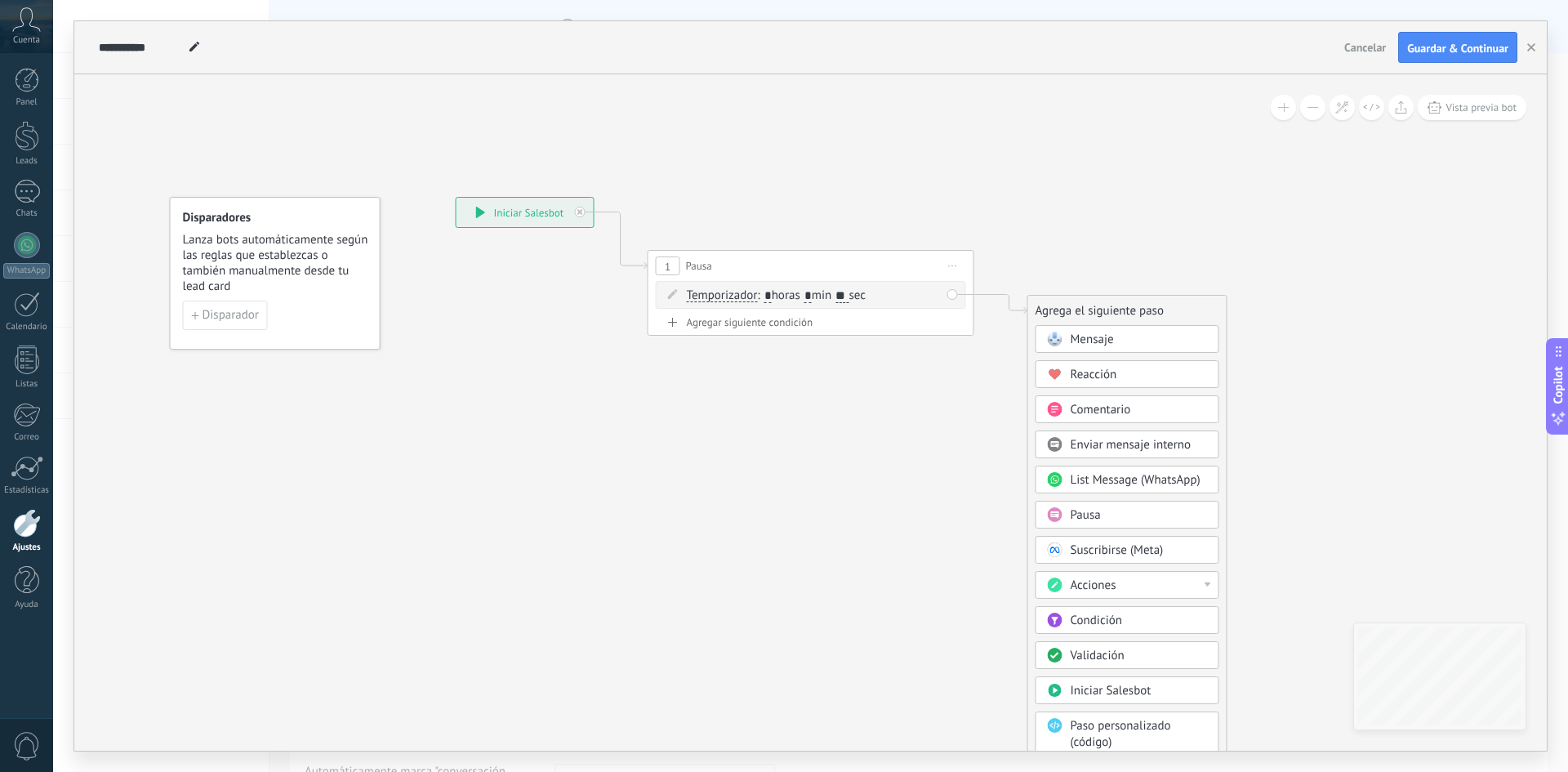
click at [1105, 336] on span "Mensaje" at bounding box center [1092, 339] width 44 height 15
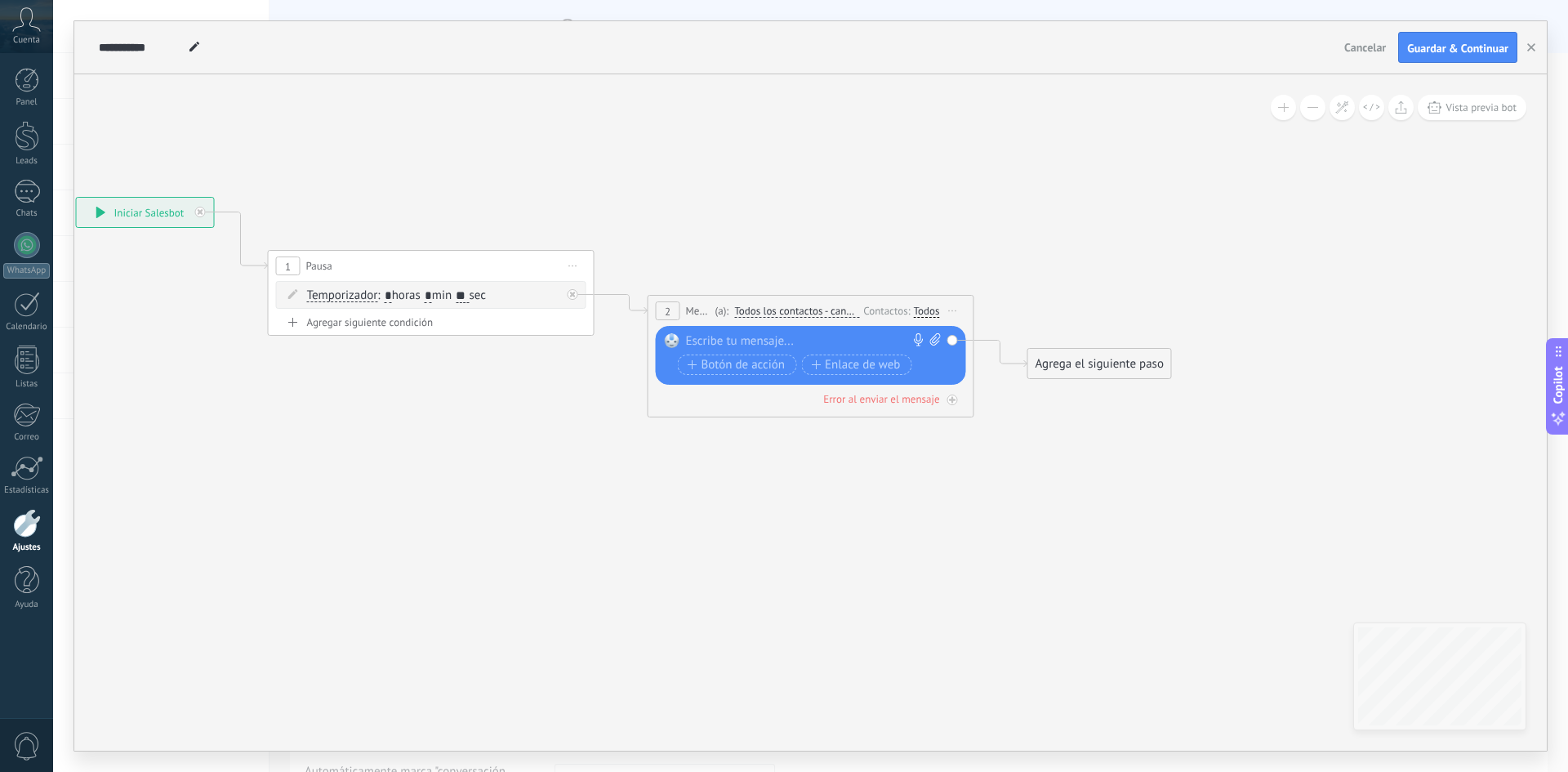
click at [932, 342] on icon at bounding box center [936, 339] width 10 height 12
click input "Subir" at bounding box center [0, 0] width 0 height 0
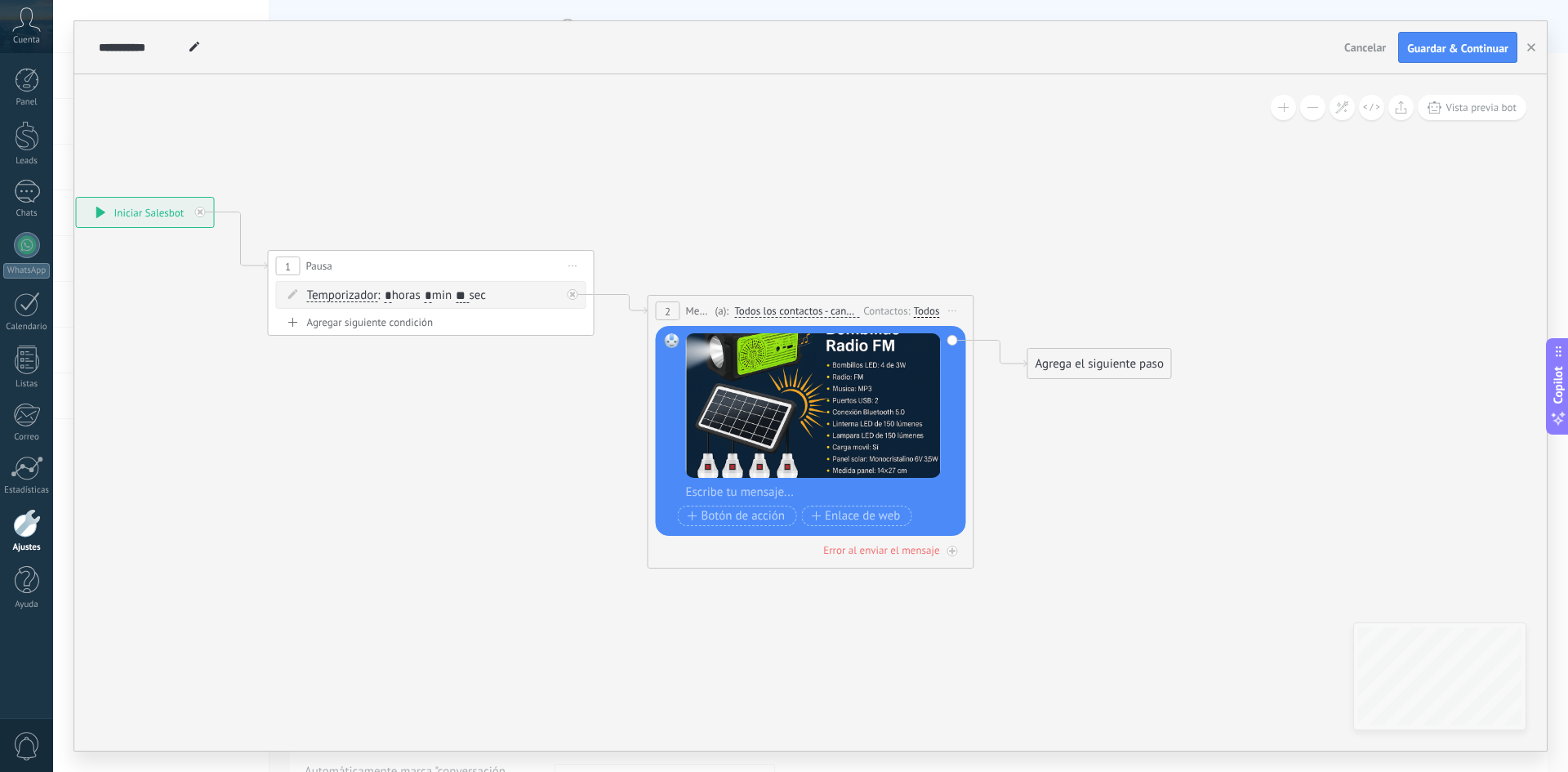
click at [1046, 371] on div "Agrega el siguiente paso" at bounding box center [1099, 364] width 143 height 27
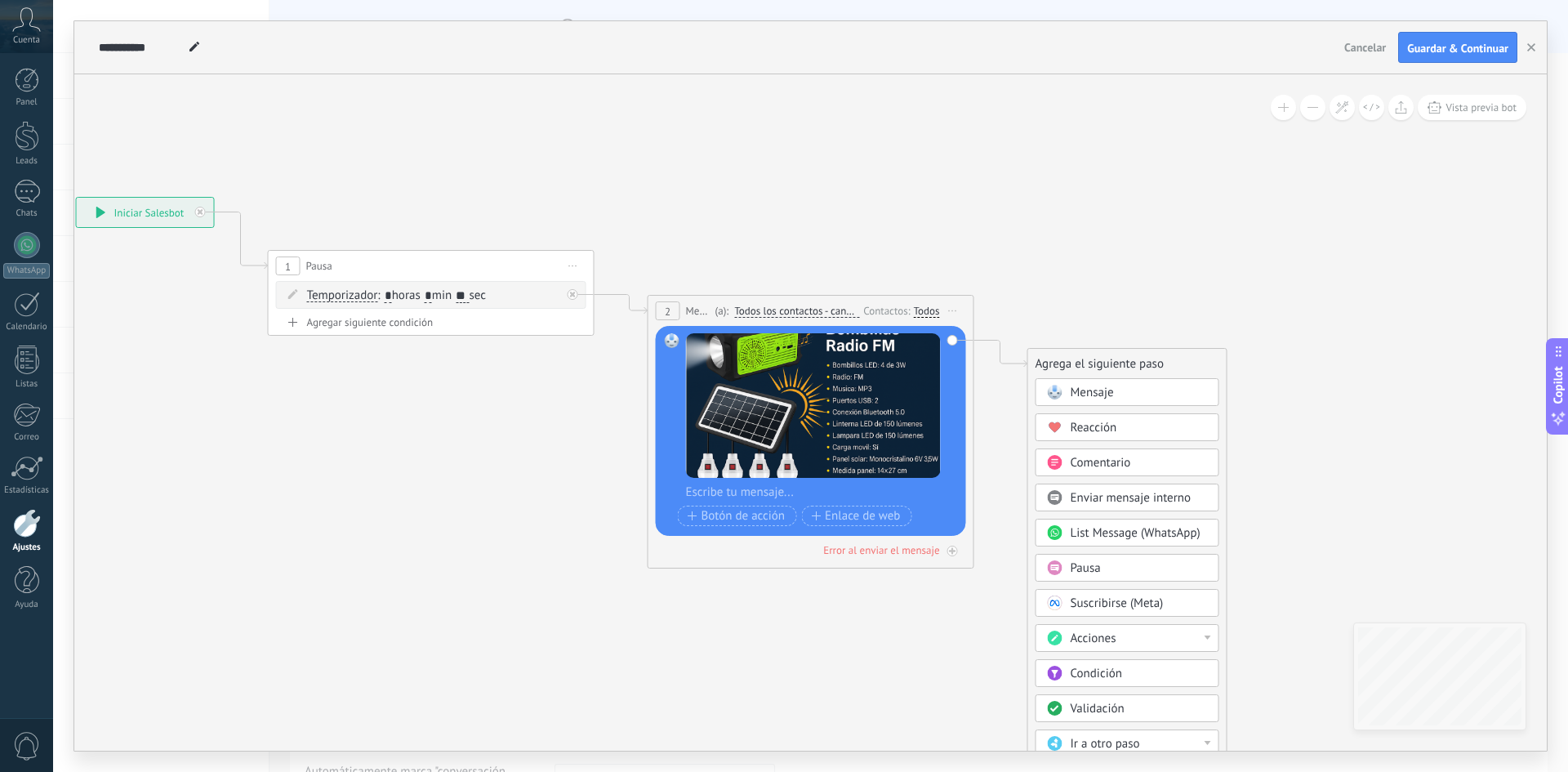
click at [1068, 397] on span at bounding box center [1054, 392] width 32 height 13
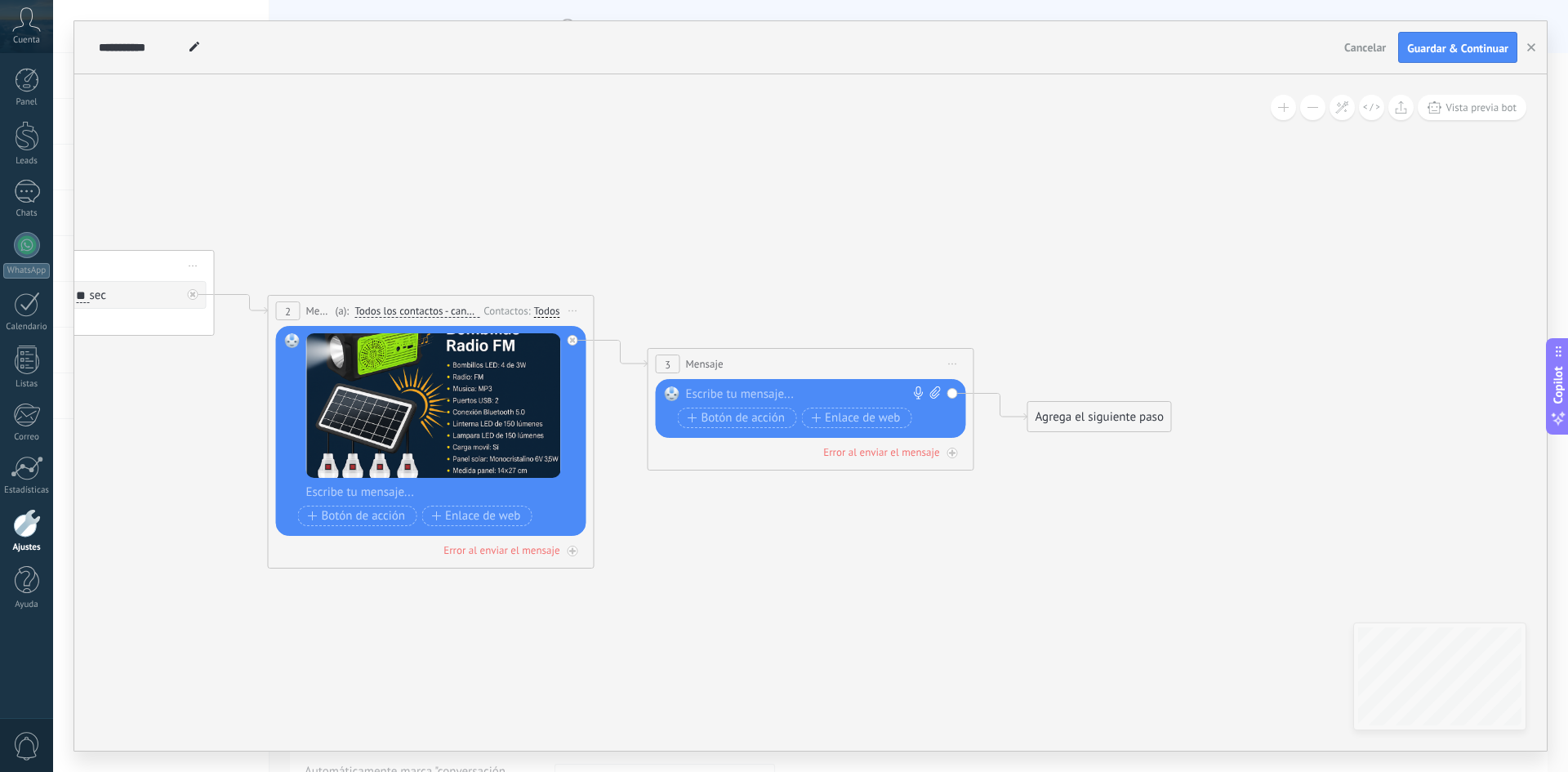
click at [934, 389] on icon at bounding box center [935, 392] width 10 height 12
click input "Subir" at bounding box center [0, 0] width 0 height 0
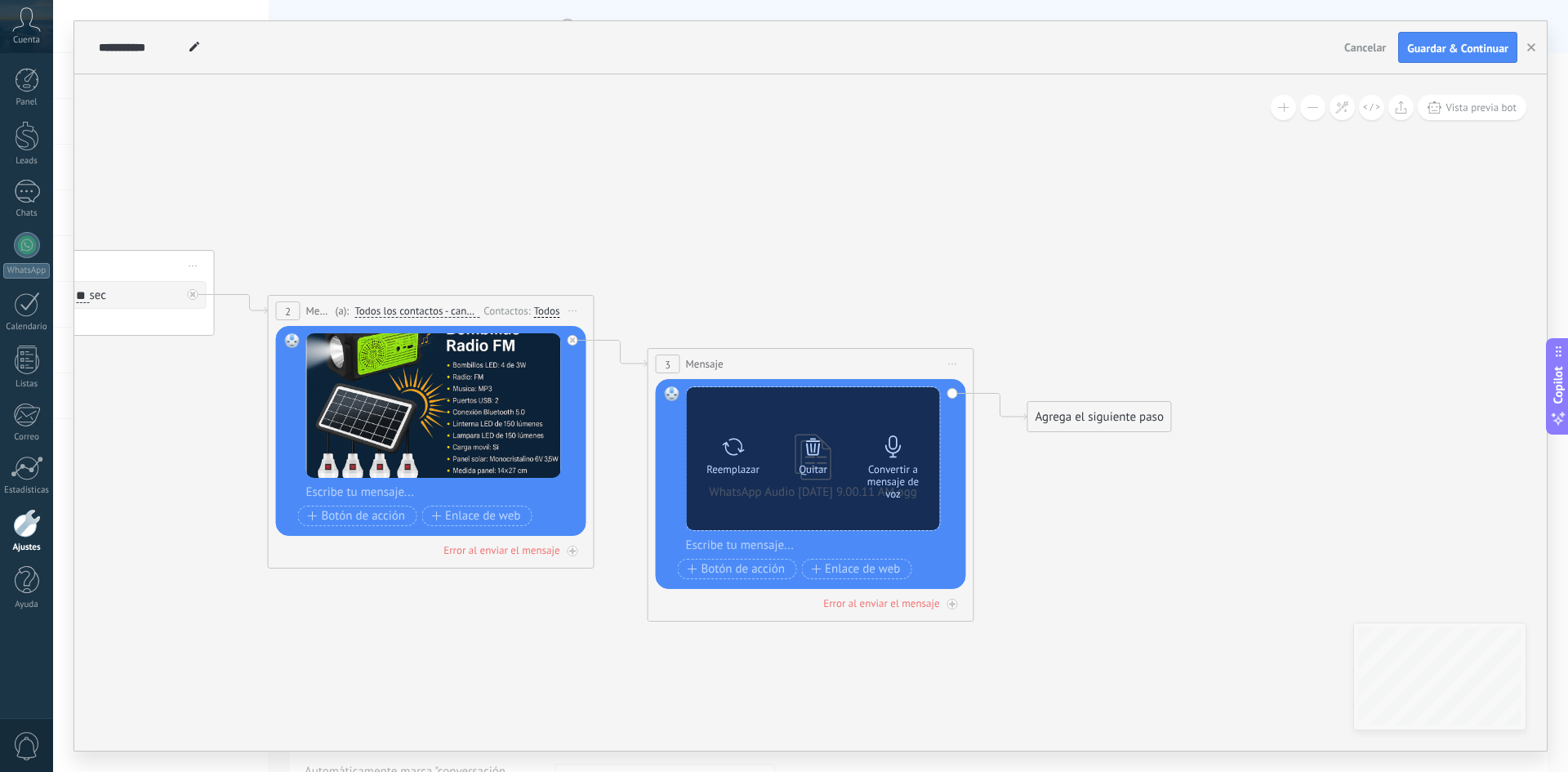
click at [904, 453] on icon at bounding box center [893, 447] width 23 height 23
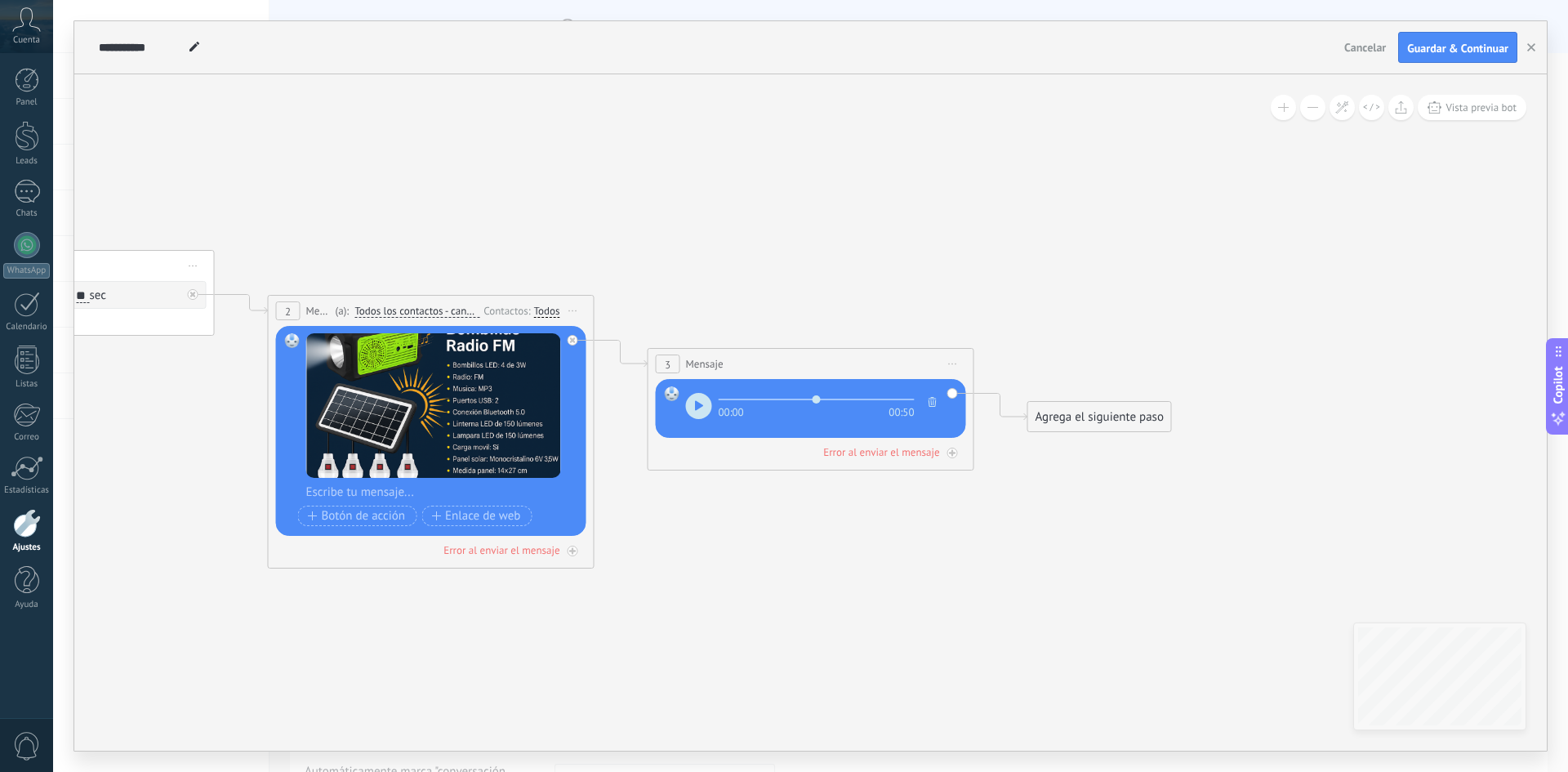
click at [1100, 420] on div "Agrega el siguiente paso" at bounding box center [1099, 418] width 143 height 27
click at [1101, 443] on span "Mensaje" at bounding box center [1092, 446] width 44 height 15
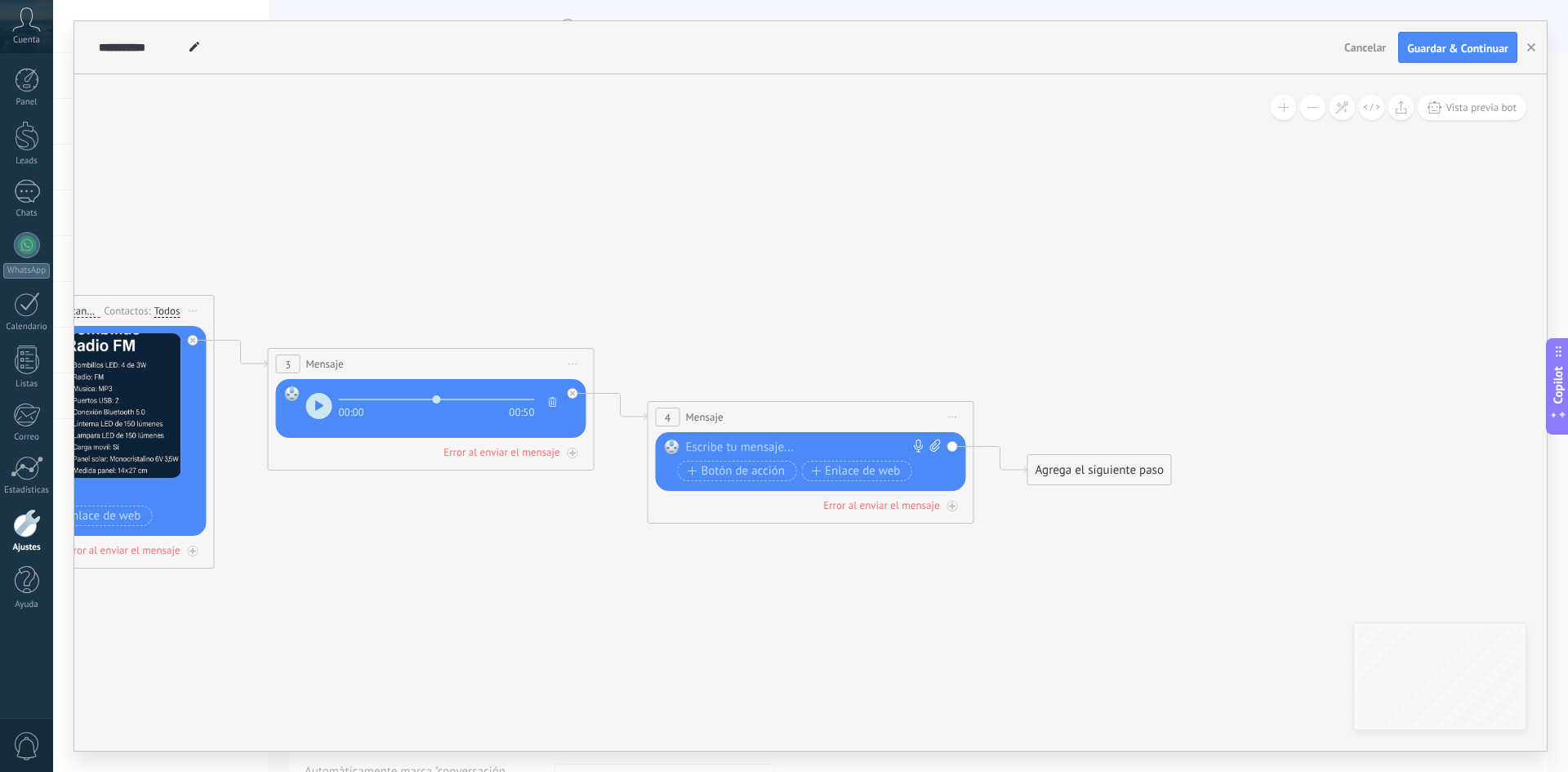
click at [764, 440] on div at bounding box center [807, 447] width 242 height 16
paste div
click at [1105, 462] on div "Agrega el siguiente paso" at bounding box center [1099, 471] width 143 height 27
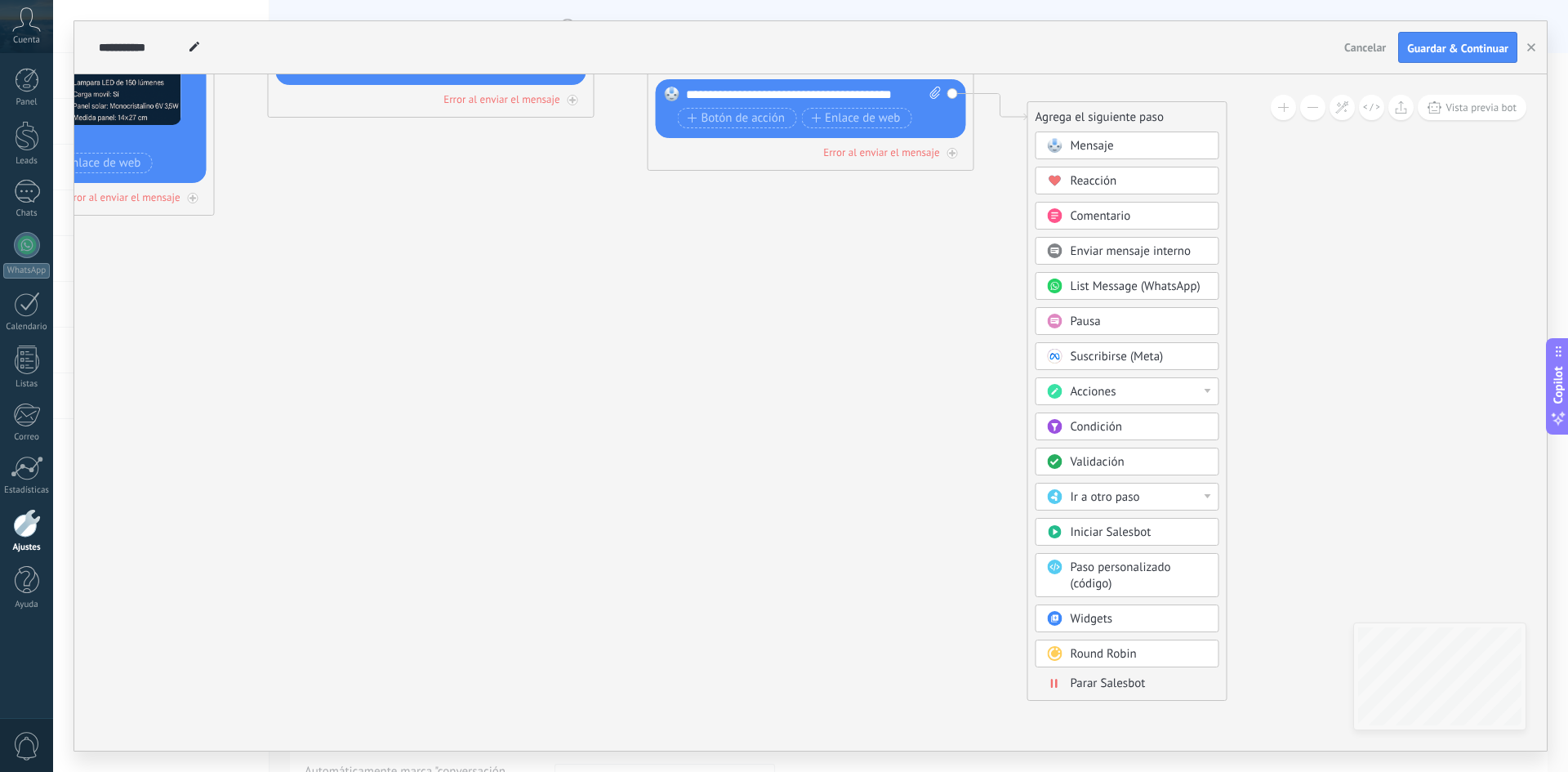
click at [1116, 681] on span "Parar Salesbot" at bounding box center [1108, 683] width 75 height 15
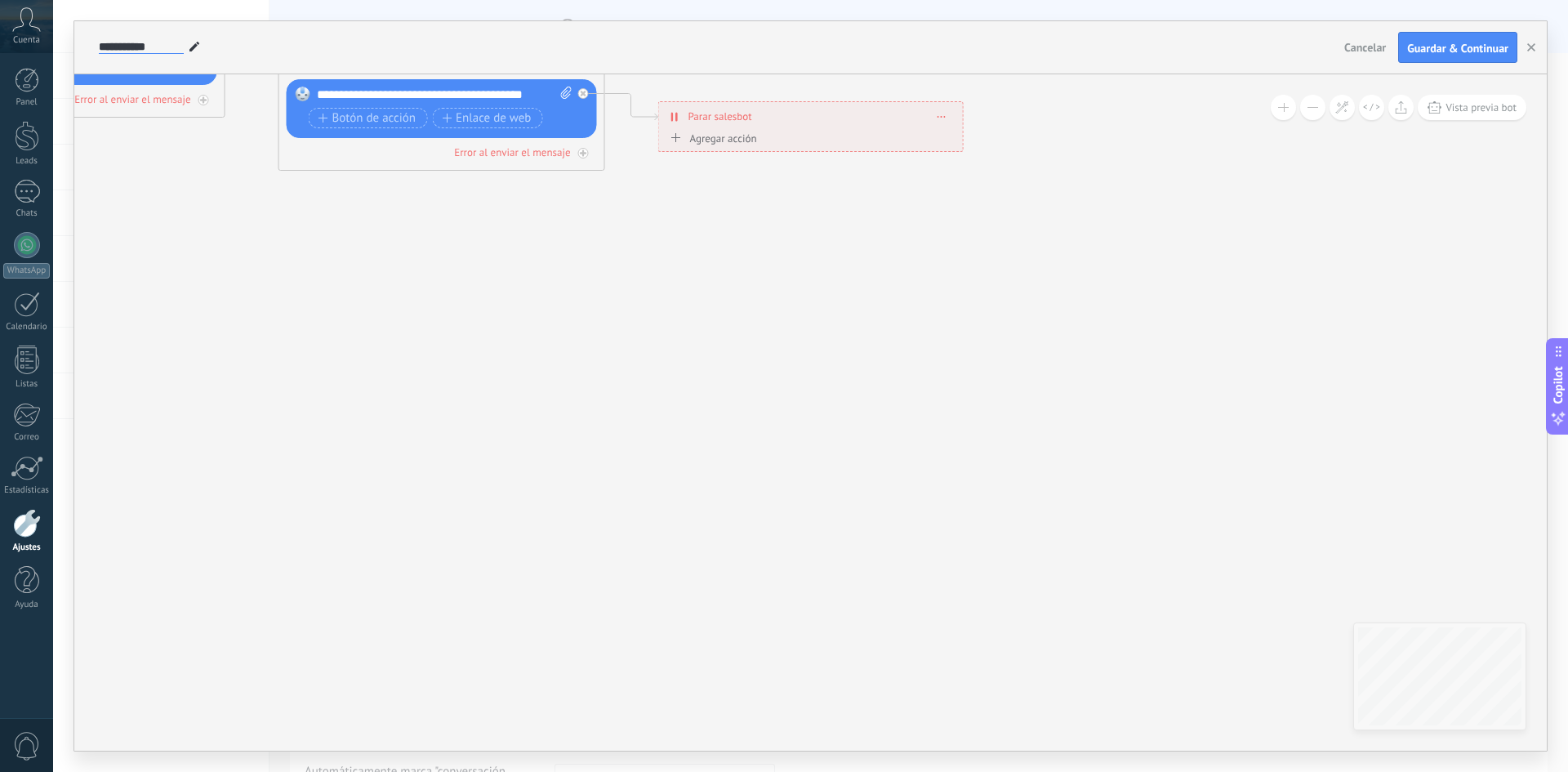
click at [147, 45] on input "**********" at bounding box center [141, 47] width 85 height 13
type input "**********"
click at [1472, 45] on span "Guardar & Continuar" at bounding box center [1457, 48] width 102 height 11
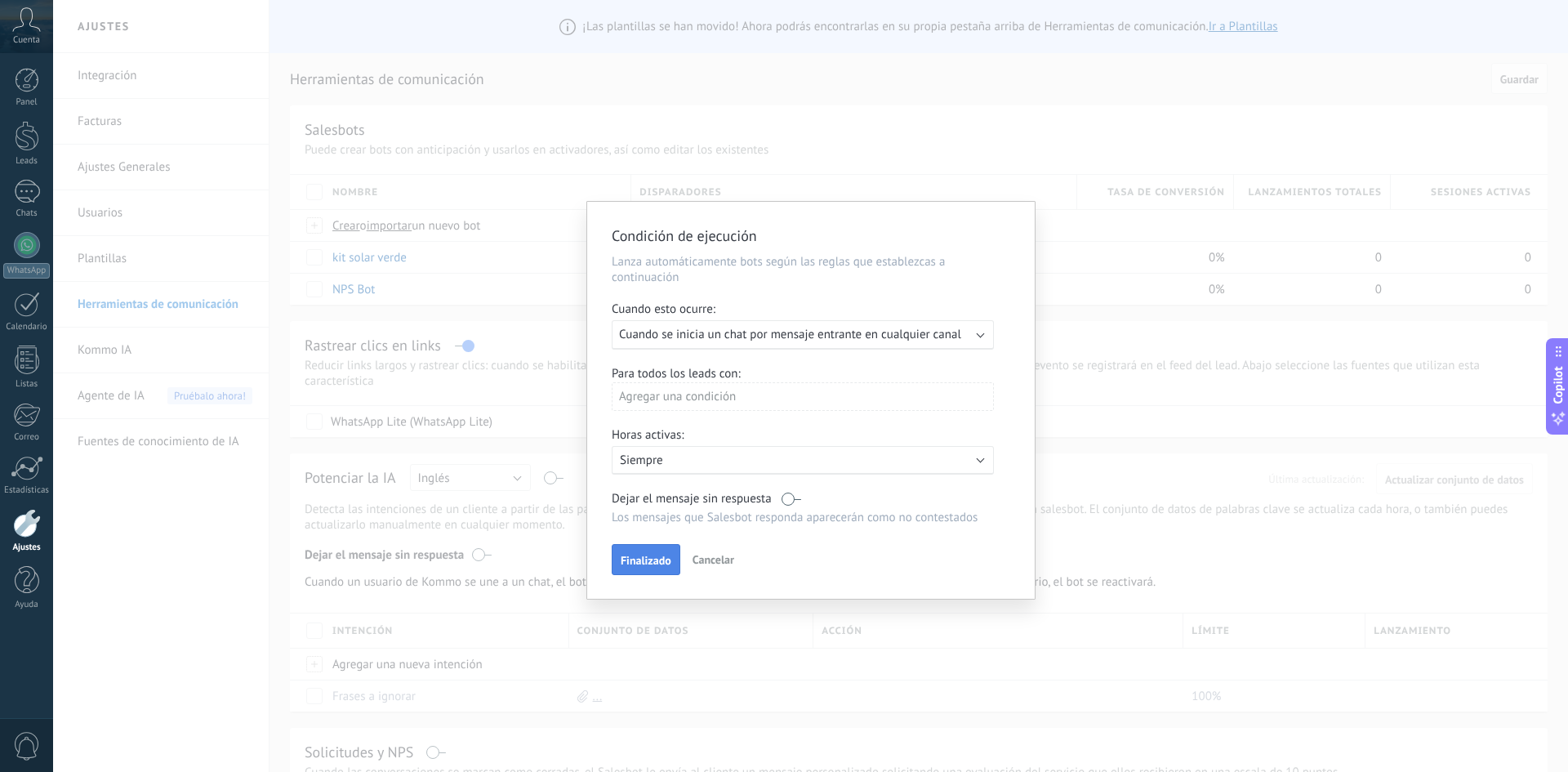
click at [663, 561] on span "Finalizado" at bounding box center [645, 560] width 50 height 11
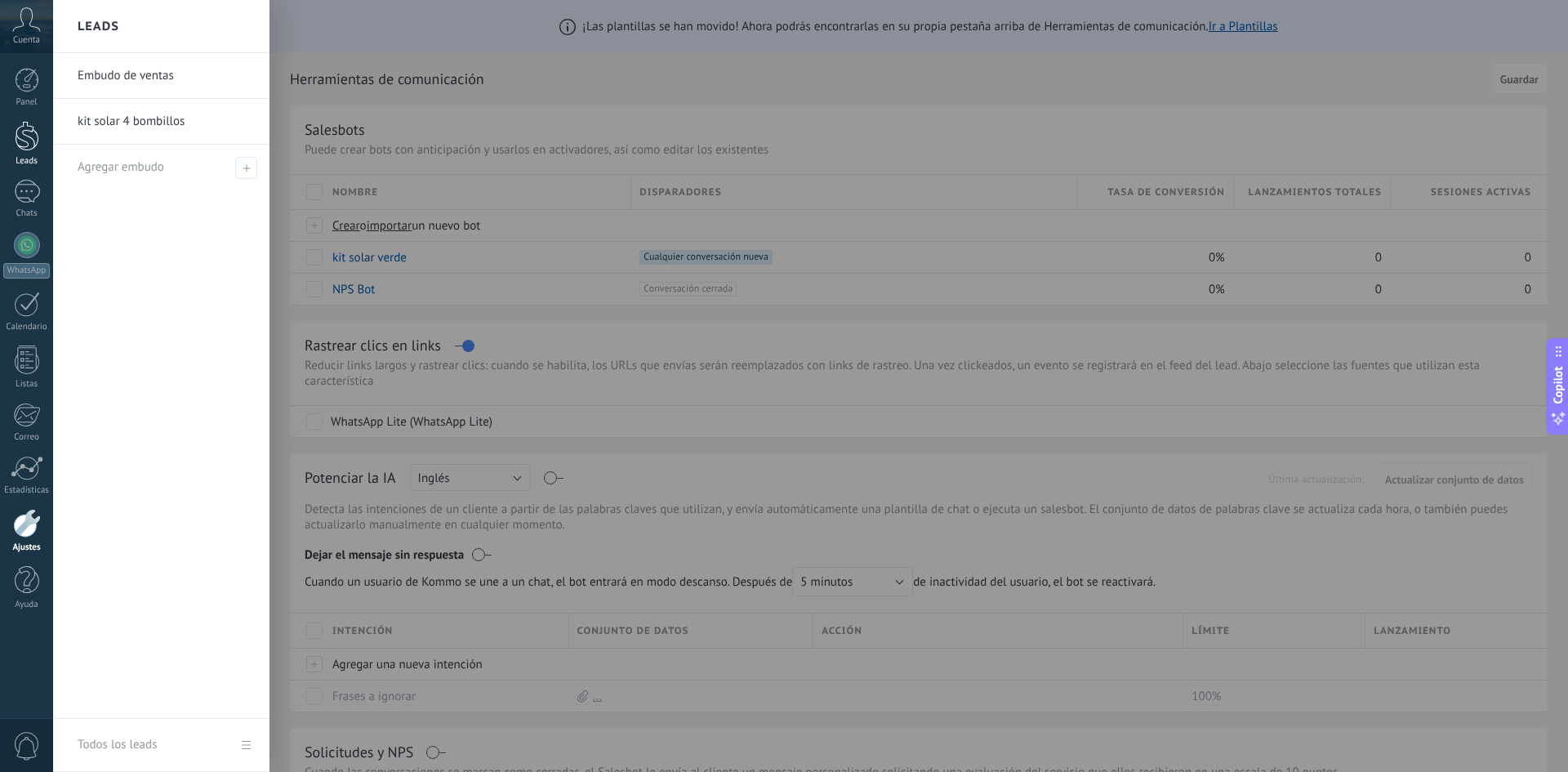
click at [26, 137] on div at bounding box center [26, 136] width 25 height 30
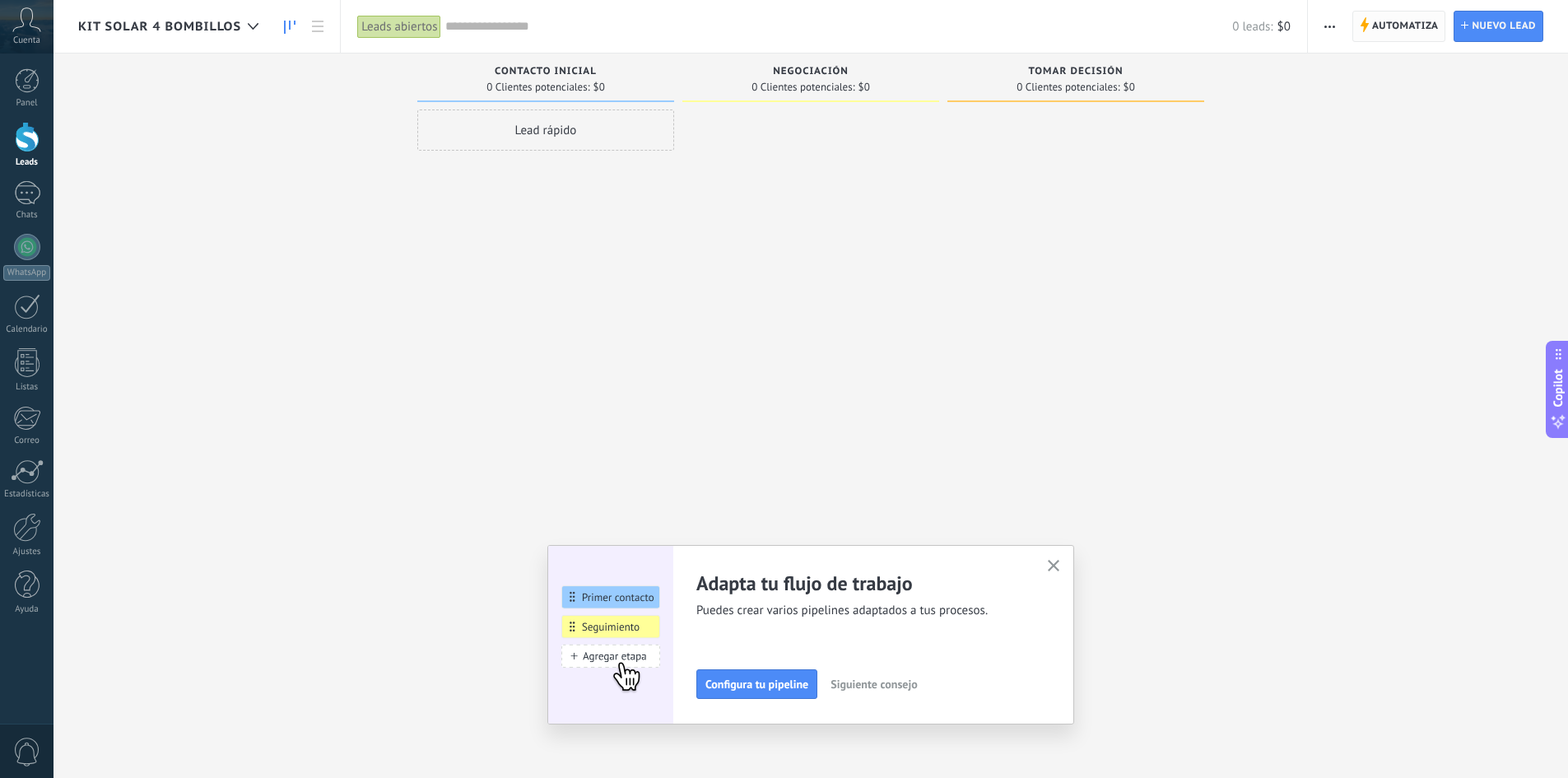
click at [1380, 26] on span "Automatiza" at bounding box center [1405, 26] width 66 height 29
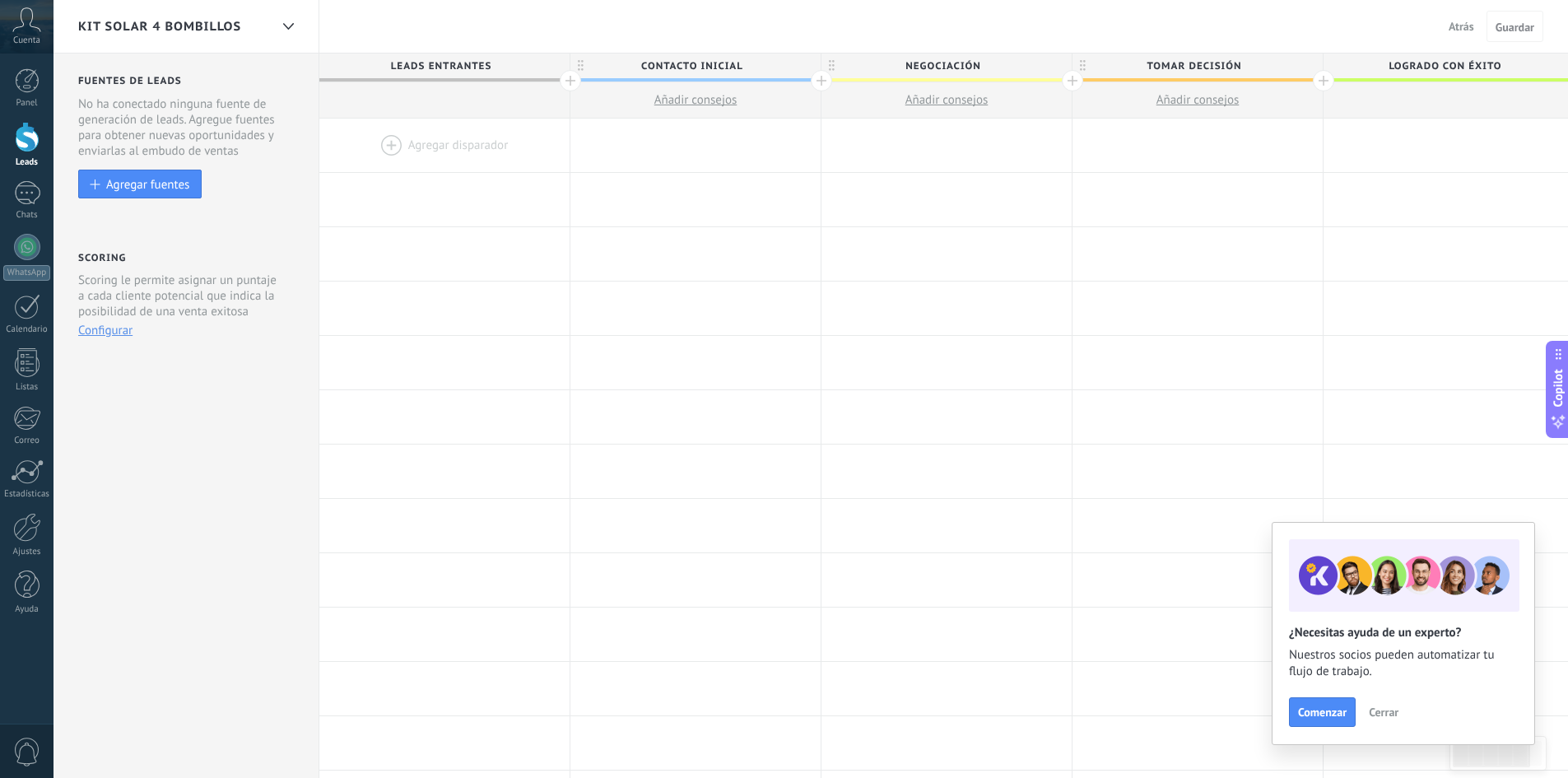
click at [447, 127] on div at bounding box center [444, 145] width 250 height 53
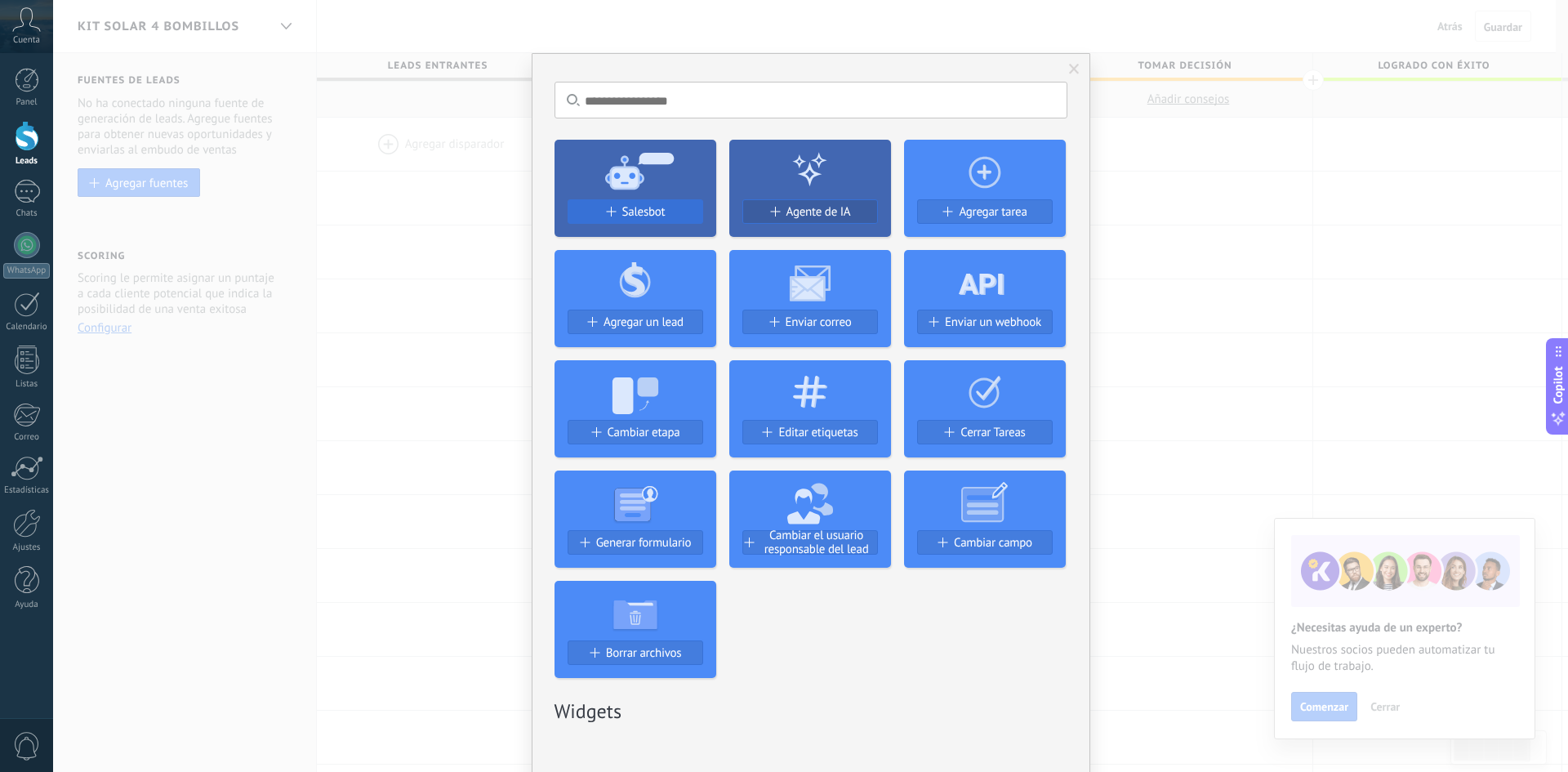
click at [604, 200] on button "Salesbot" at bounding box center [635, 211] width 136 height 25
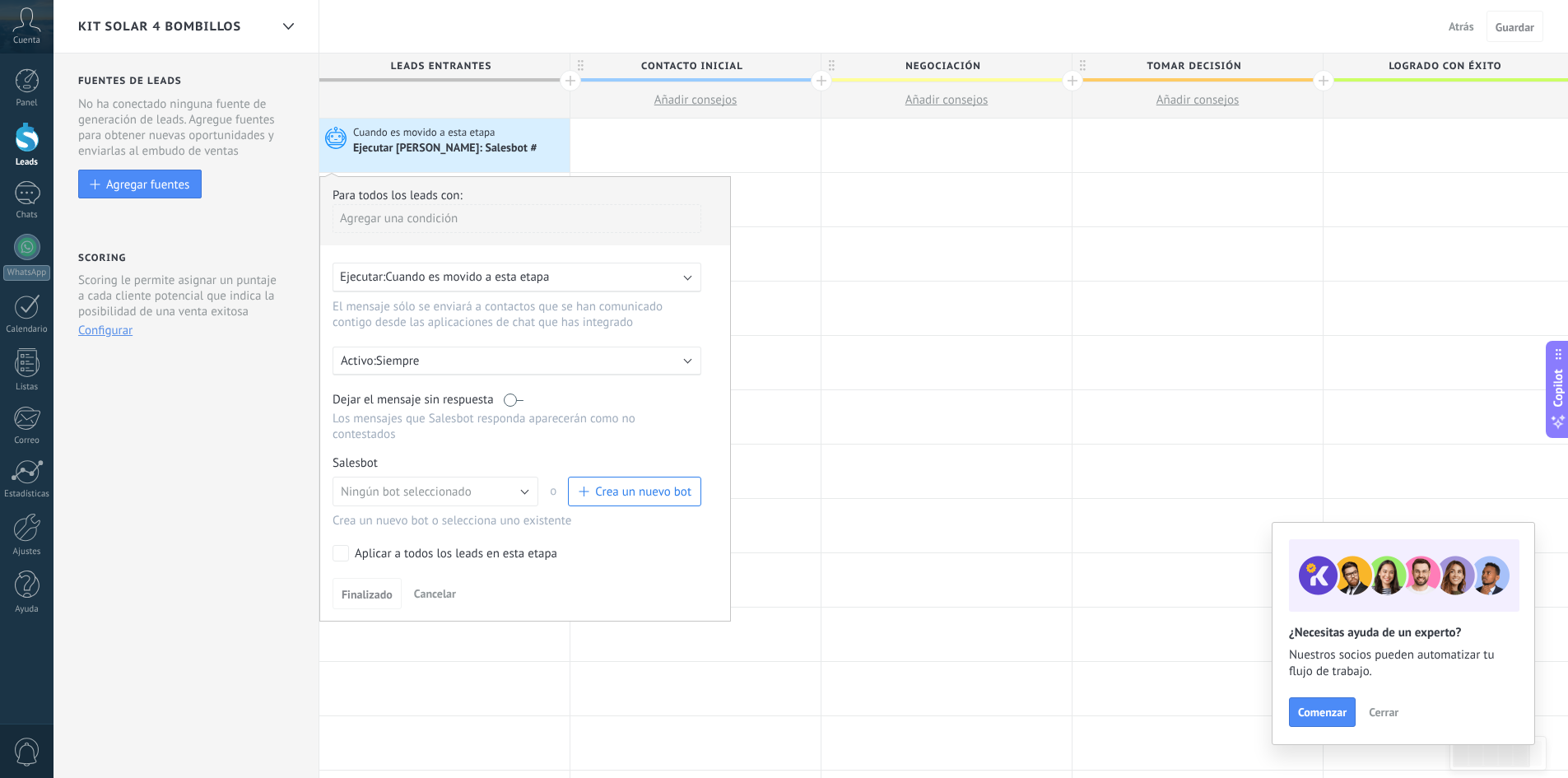
click at [469, 370] on div "Activo: Siempre" at bounding box center [516, 361] width 369 height 28
click at [469, 370] on li "Siempre" at bounding box center [562, 360] width 479 height 28
click at [423, 496] on span "Ningún bot seleccionado" at bounding box center [406, 492] width 131 height 15
click at [422, 522] on span "kit solar verde" at bounding box center [428, 520] width 210 height 15
click at [367, 585] on button "Finalizado" at bounding box center [367, 594] width 69 height 31
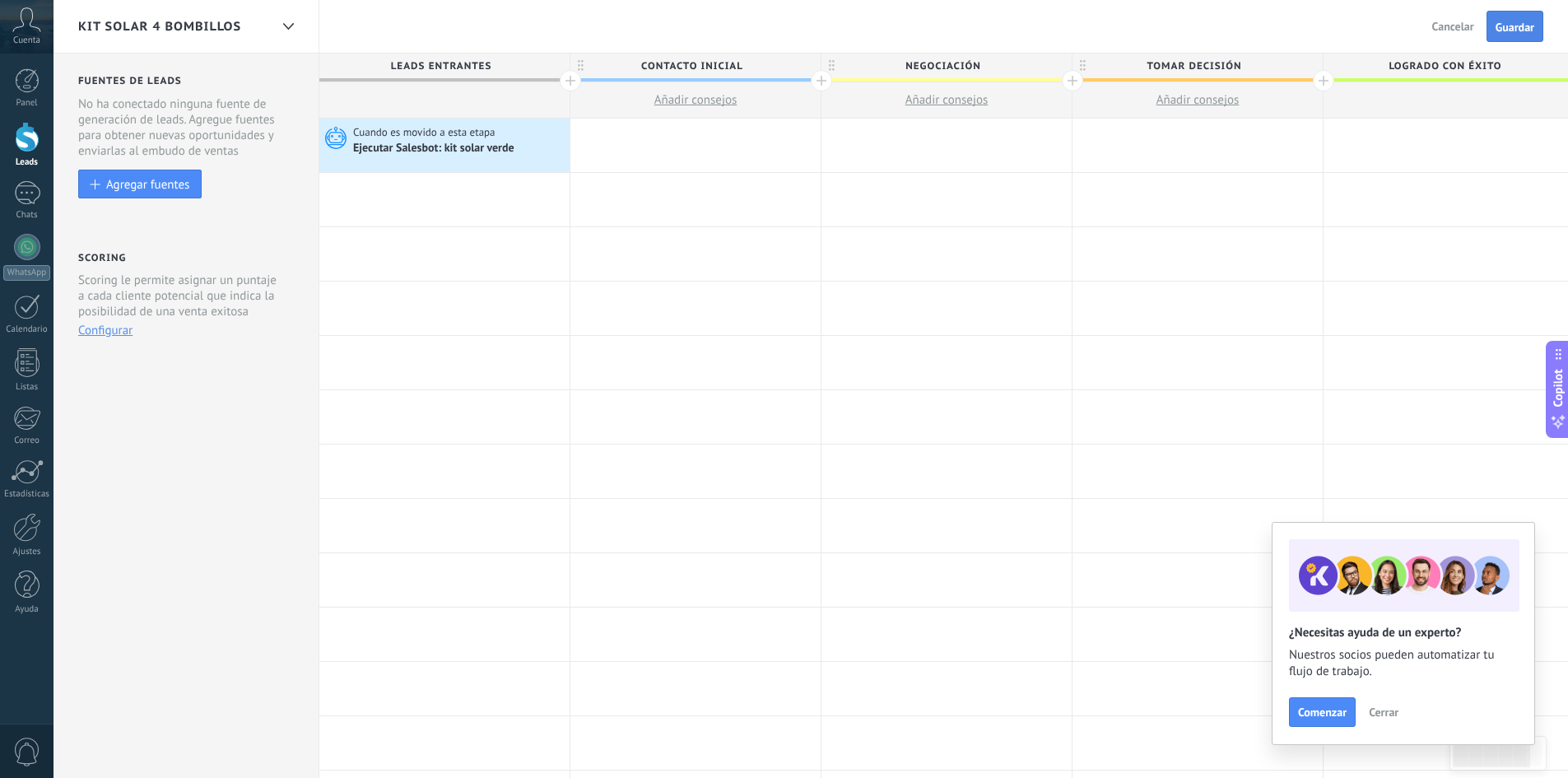
click at [1516, 18] on button "Guardar" at bounding box center [1516, 26] width 57 height 31
click at [25, 539] on div at bounding box center [27, 527] width 28 height 28
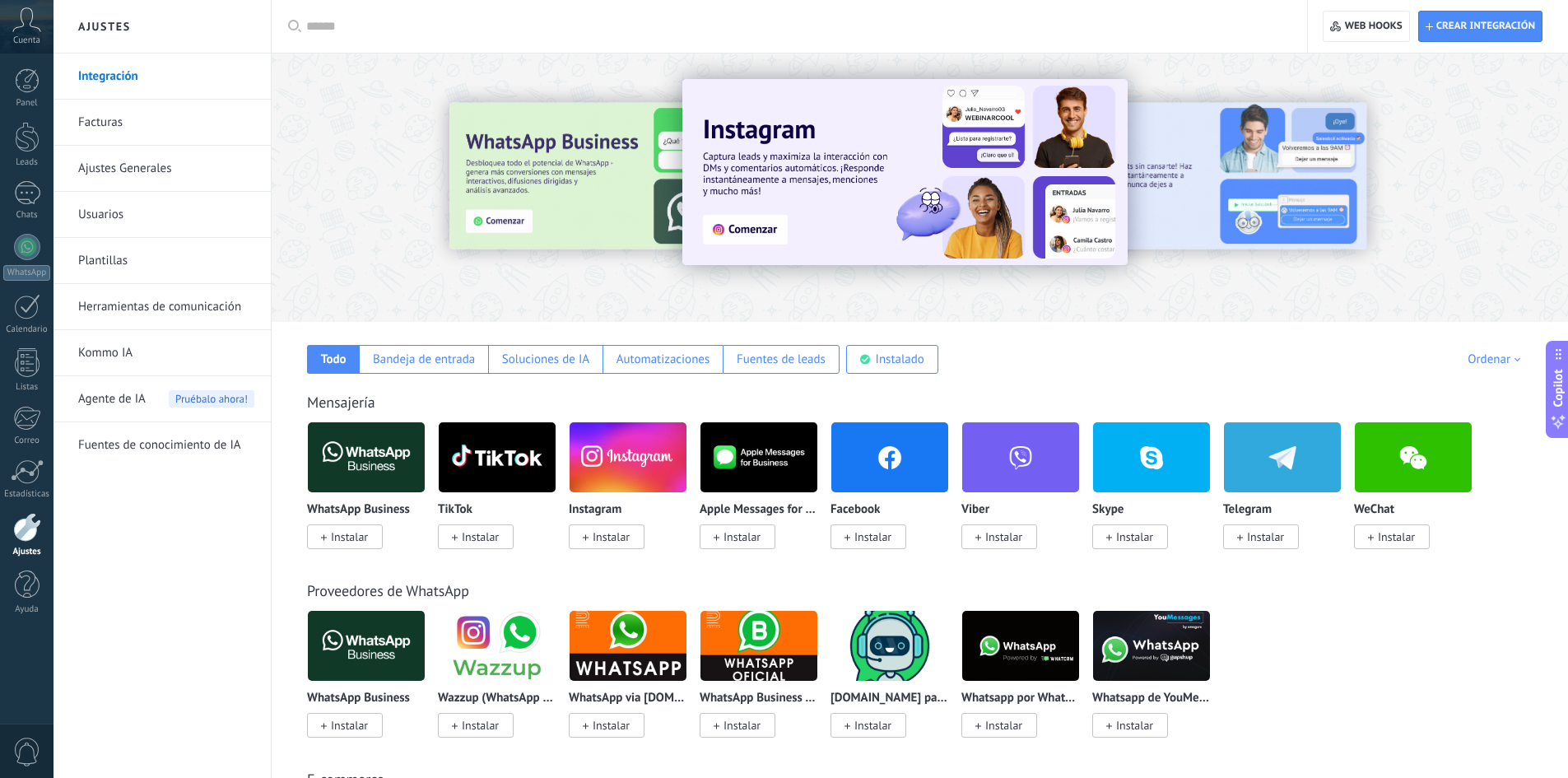
click at [398, 36] on div at bounding box center [795, 26] width 978 height 52
click at [393, 21] on input "text" at bounding box center [795, 27] width 978 height 17
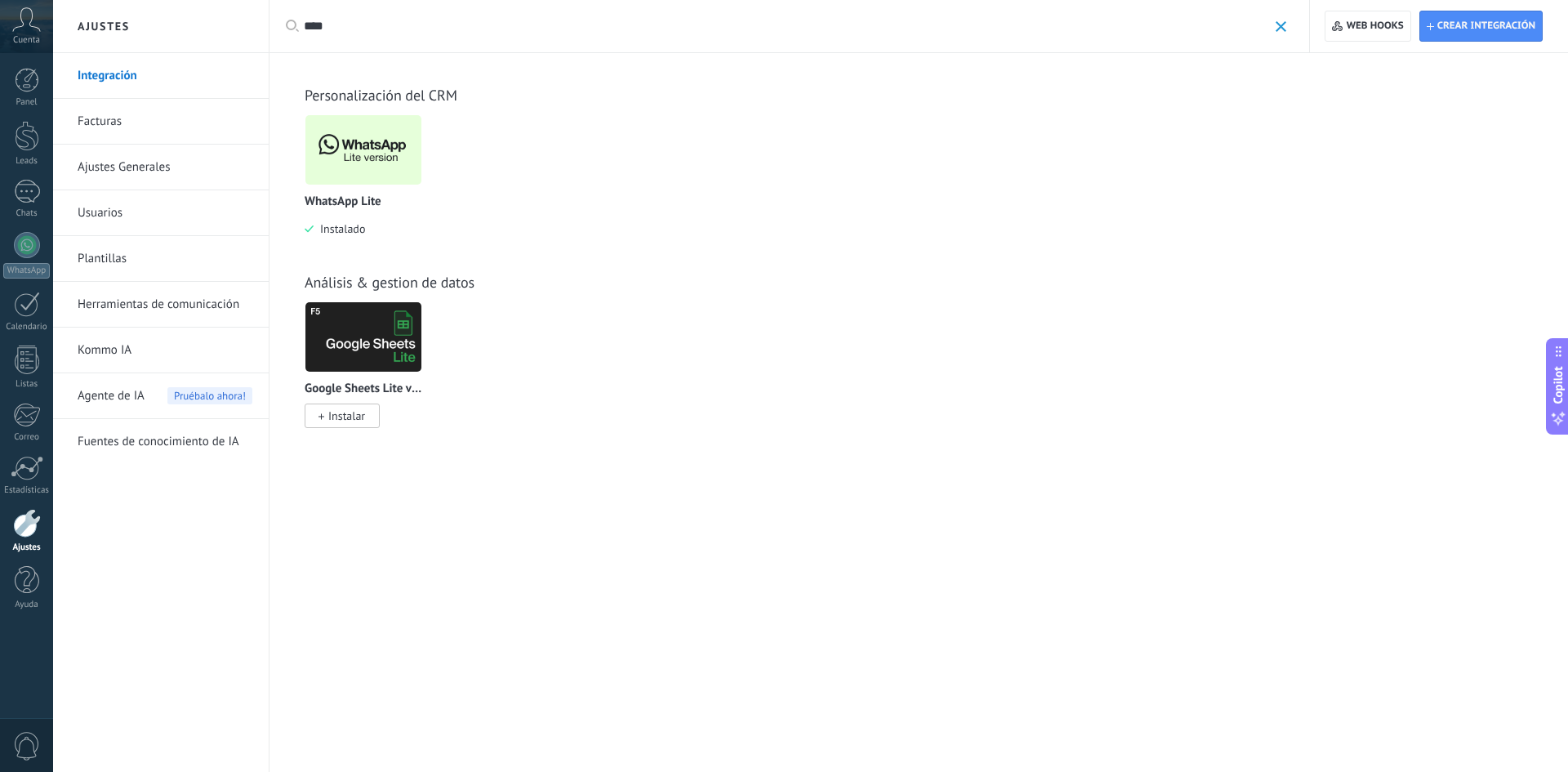
type input "****"
click at [370, 168] on img at bounding box center [364, 149] width 116 height 79
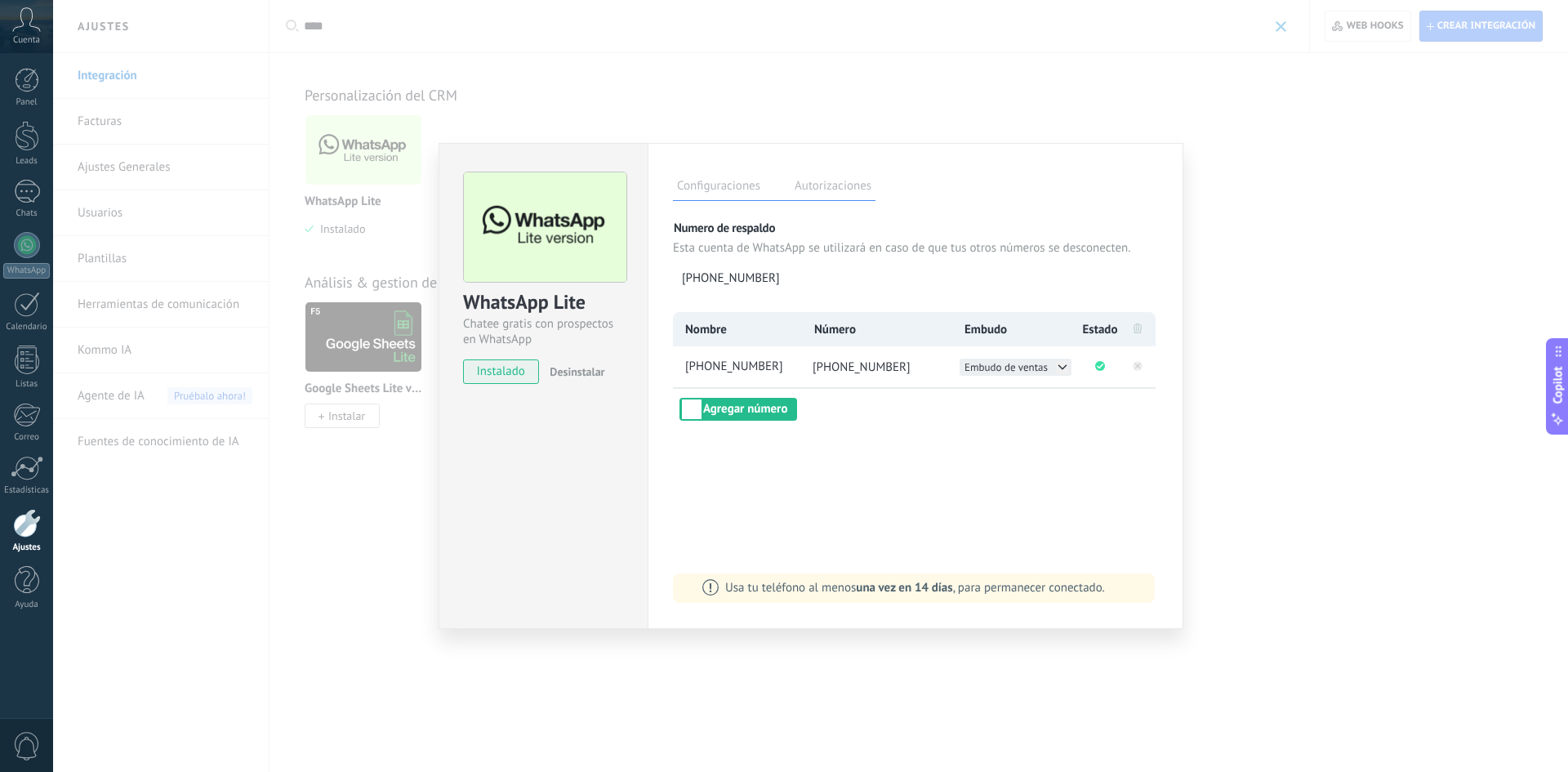
click at [1010, 370] on span "Embudo de ventas" at bounding box center [1006, 367] width 84 height 14
click at [1007, 391] on li "kit solar 4 bombillos" at bounding box center [1015, 384] width 112 height 17
click at [1423, 260] on div "WhatsApp Lite Chatee gratis con prospectos en WhatsApp instalado Desinstalar Co…" at bounding box center [810, 386] width 1515 height 772
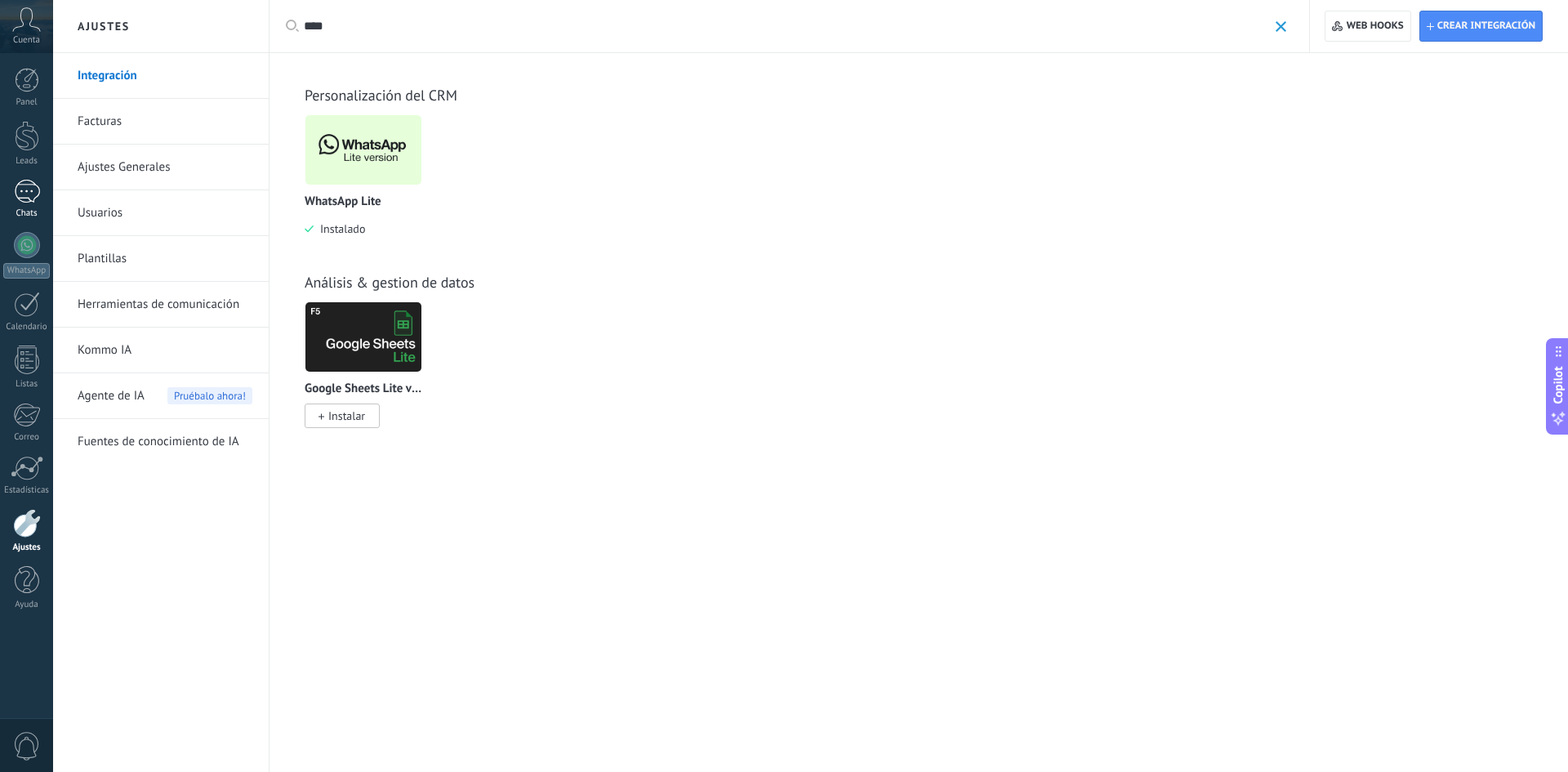
click at [34, 186] on div at bounding box center [26, 191] width 26 height 24
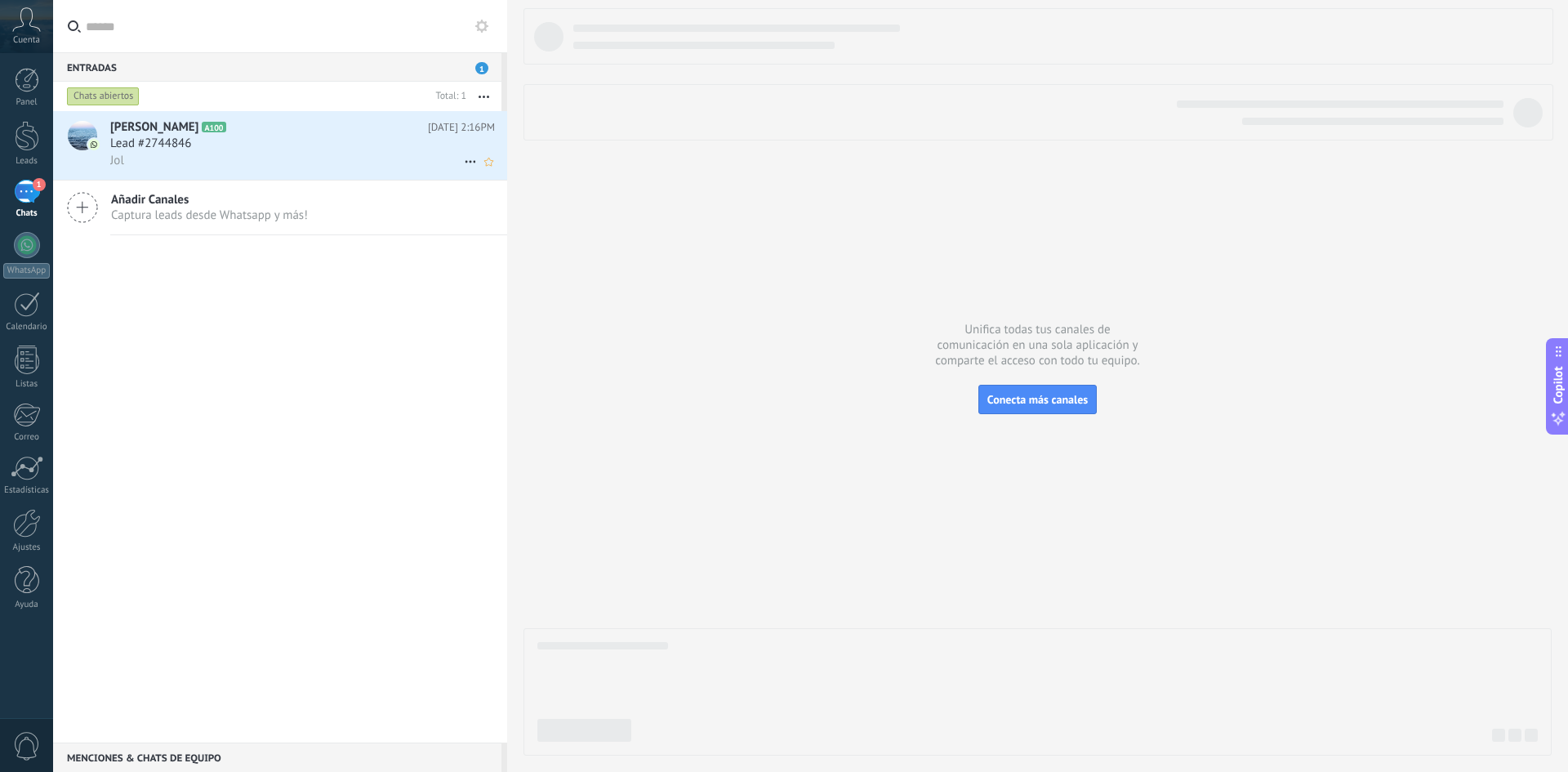
click at [173, 155] on div "Jol" at bounding box center [302, 161] width 385 height 17
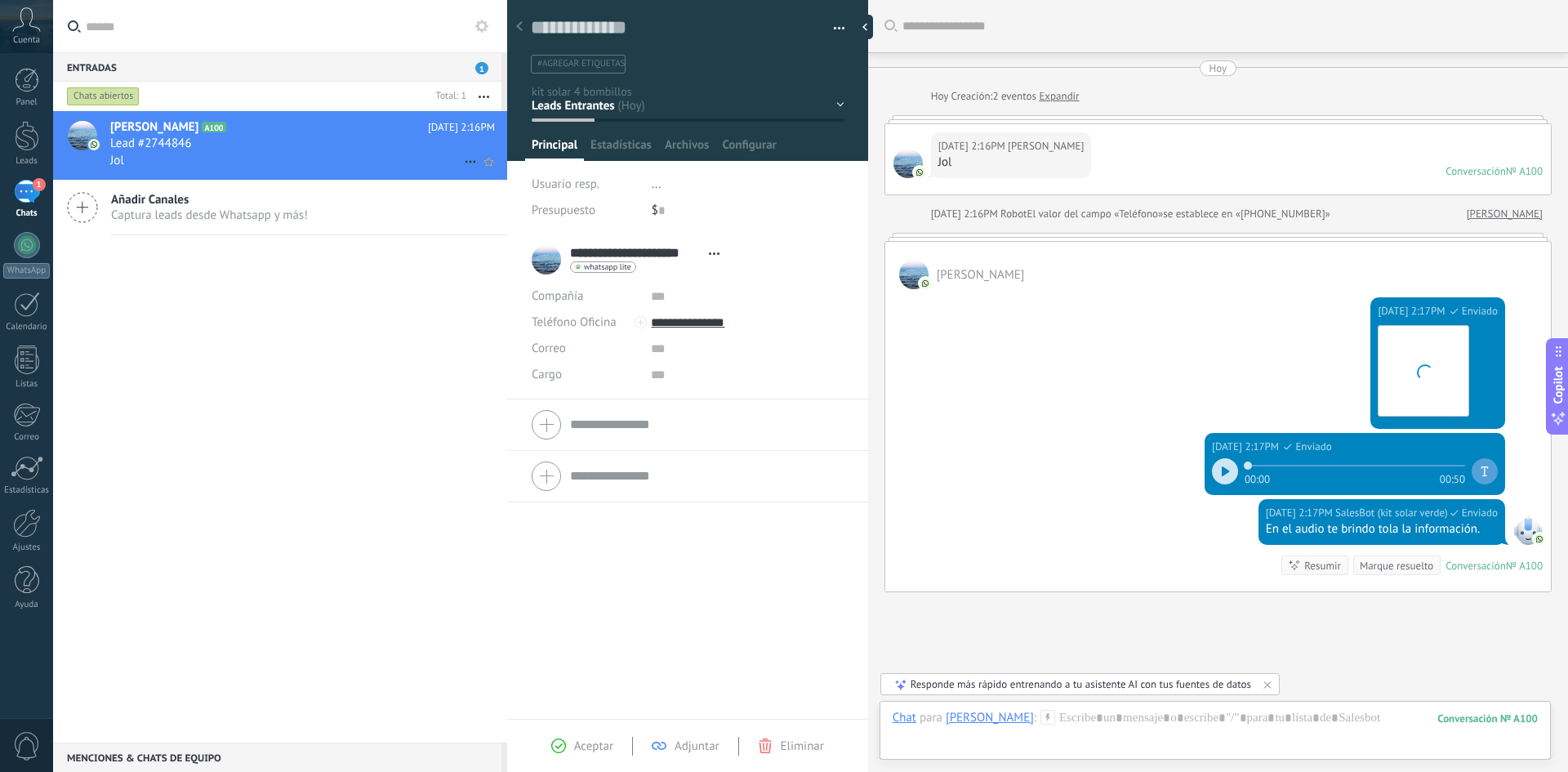
scroll to position [63, 0]
